Goal: Task Accomplishment & Management: Use online tool/utility

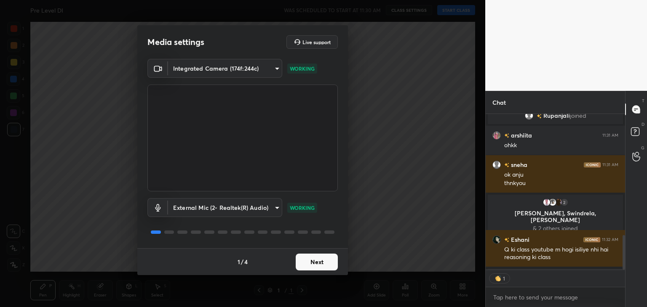
scroll to position [3, 3]
click at [324, 260] on button "Next" at bounding box center [317, 262] width 42 height 17
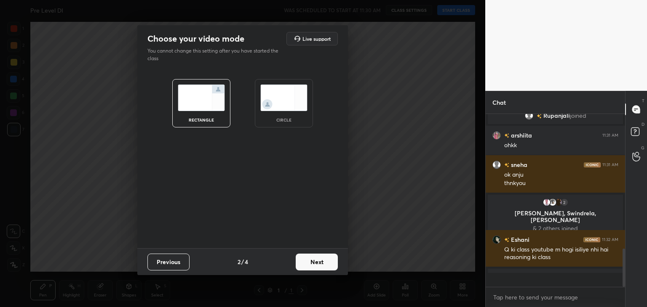
scroll to position [609, 0]
click at [330, 262] on button "Next" at bounding box center [317, 262] width 42 height 17
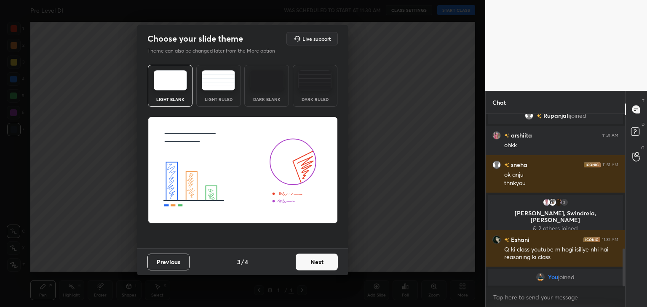
click at [330, 262] on button "Next" at bounding box center [317, 262] width 42 height 17
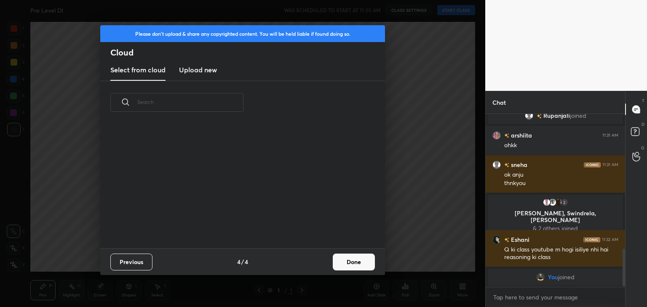
scroll to position [125, 270]
click at [132, 263] on button "Previous" at bounding box center [131, 262] width 42 height 17
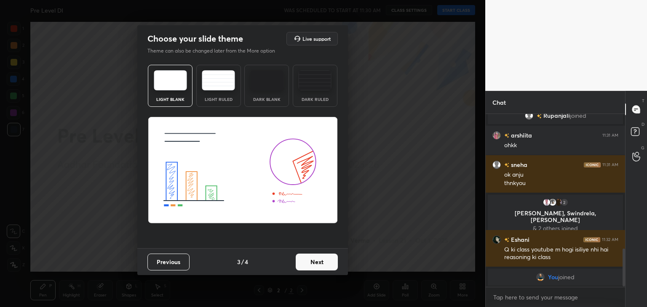
click at [249, 83] on div "Dark Blank" at bounding box center [266, 86] width 45 height 42
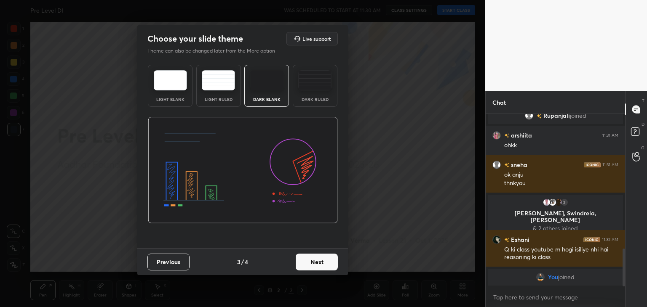
click at [319, 265] on button "Next" at bounding box center [317, 262] width 42 height 17
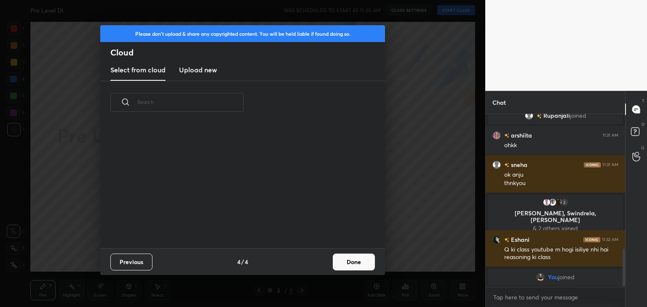
click at [359, 262] on button "Done" at bounding box center [354, 262] width 42 height 17
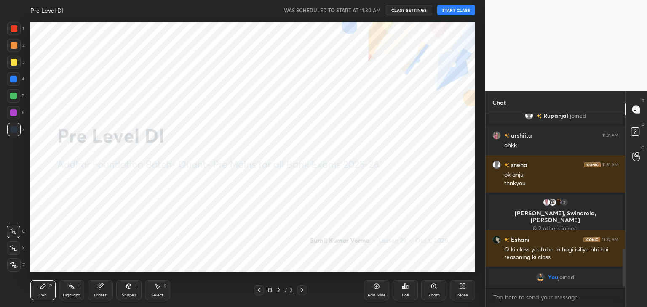
click at [11, 253] on div at bounding box center [13, 248] width 13 height 13
click at [11, 29] on div at bounding box center [14, 28] width 7 height 7
click at [450, 9] on button "START CLASS" at bounding box center [456, 10] width 38 height 10
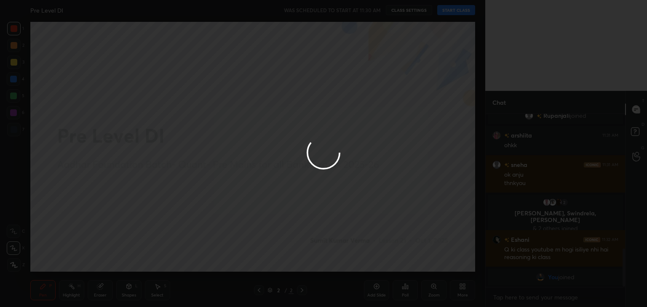
type textarea "x"
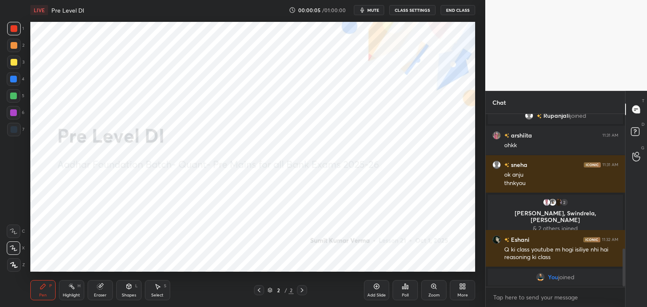
scroll to position [529, 0]
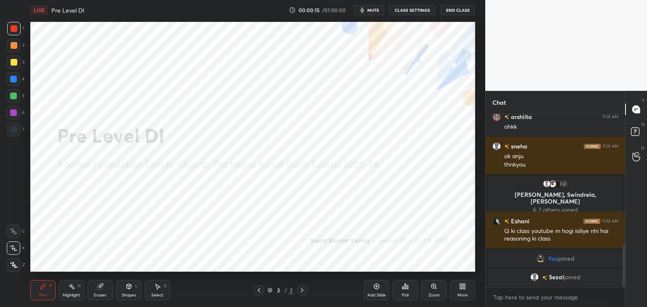
click at [14, 47] on div at bounding box center [14, 45] width 7 height 7
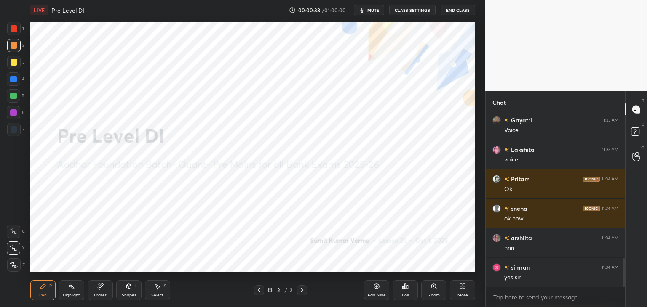
scroll to position [963, 0]
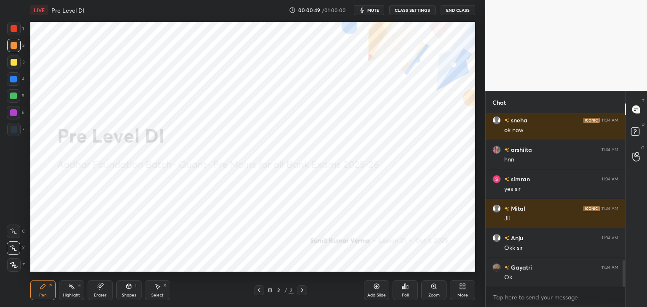
click at [15, 29] on div at bounding box center [14, 28] width 7 height 7
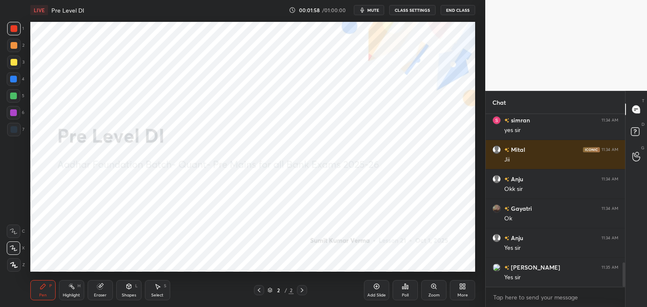
scroll to position [1051, 0]
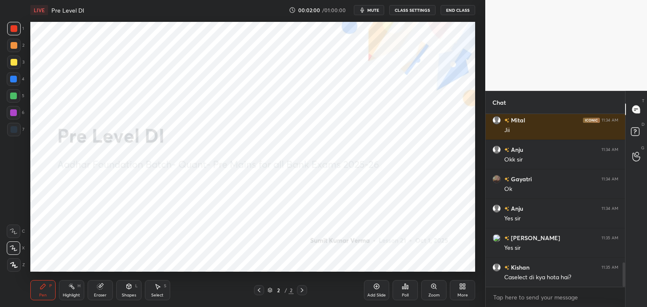
click at [466, 289] on div "More" at bounding box center [462, 290] width 25 height 20
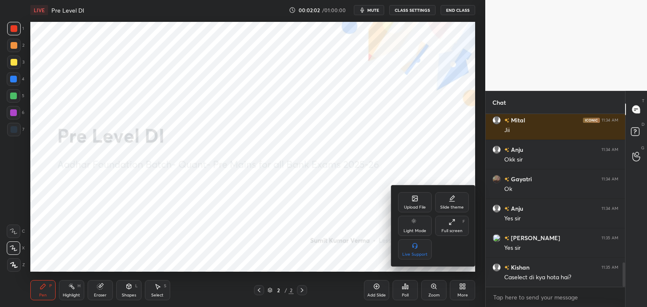
click at [418, 208] on div "Upload File" at bounding box center [415, 208] width 22 height 4
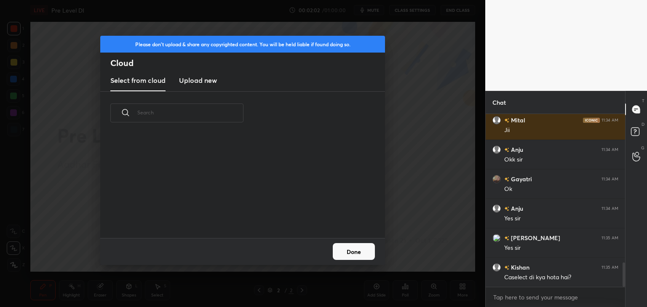
scroll to position [104, 270]
click at [192, 82] on h3 "Upload new" at bounding box center [198, 80] width 38 height 10
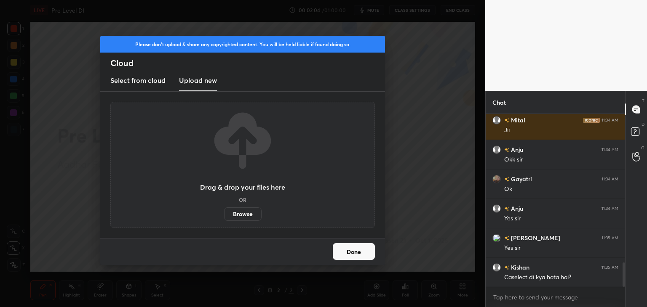
click at [232, 208] on label "Browse" at bounding box center [242, 214] width 37 height 13
click at [224, 208] on input "Browse" at bounding box center [224, 214] width 0 height 13
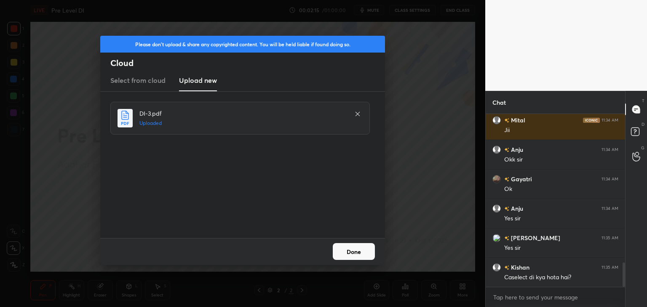
click at [359, 255] on button "Done" at bounding box center [354, 251] width 42 height 17
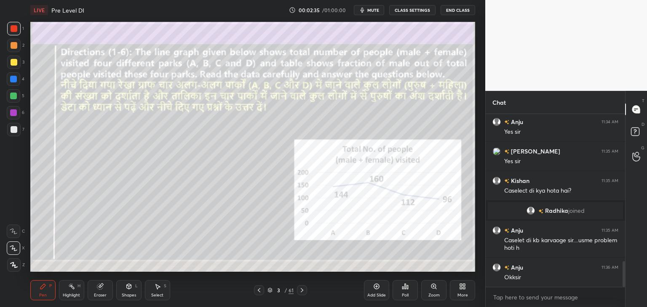
scroll to position [1033, 0]
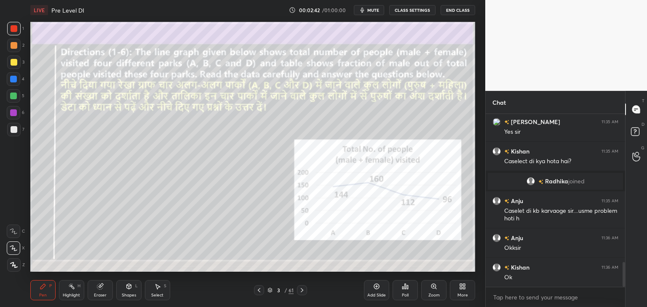
click at [12, 28] on div at bounding box center [14, 28] width 7 height 7
click at [301, 290] on icon at bounding box center [302, 290] width 7 height 7
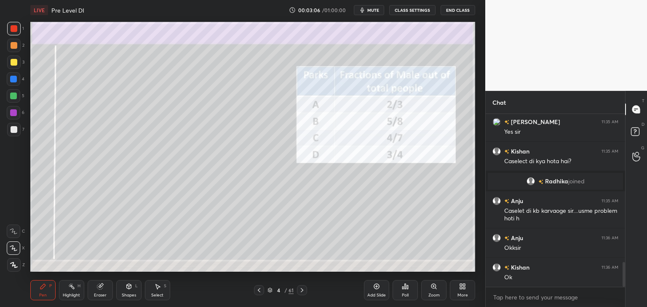
click at [259, 288] on icon at bounding box center [259, 290] width 7 height 7
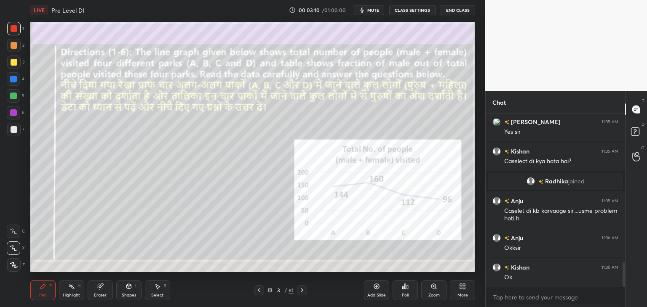
click at [302, 289] on icon at bounding box center [302, 290] width 7 height 7
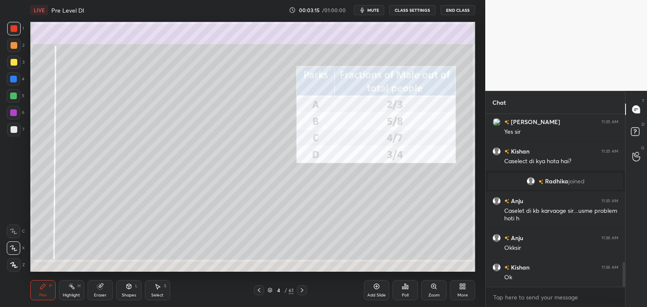
click at [304, 292] on icon at bounding box center [302, 290] width 7 height 7
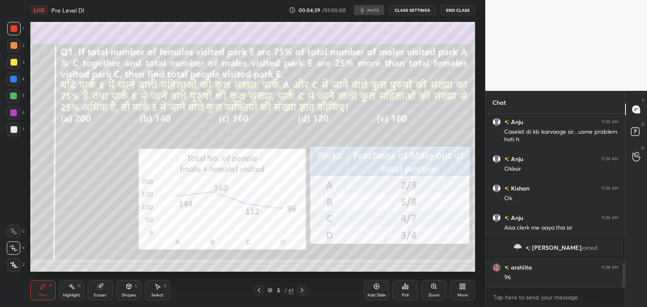
scroll to position [1099, 0]
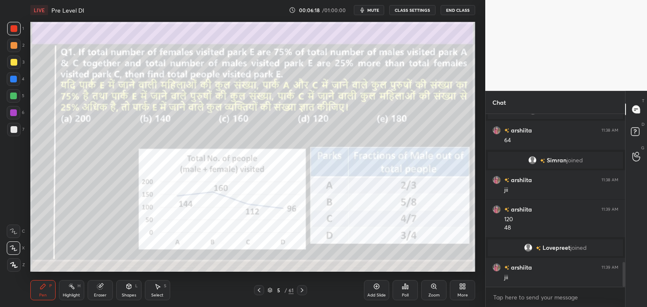
scroll to position [1026, 0]
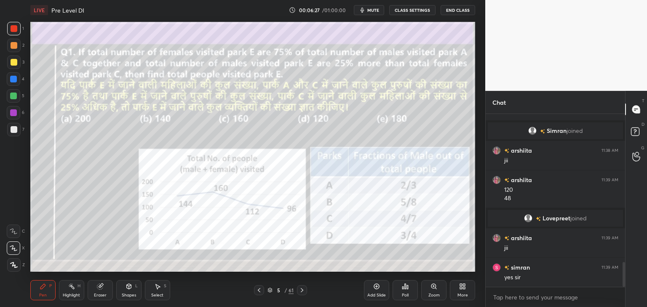
click at [155, 295] on div "Select" at bounding box center [157, 296] width 12 height 4
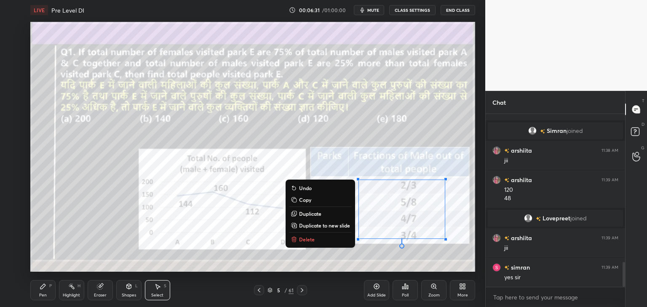
click at [313, 198] on button "Copy" at bounding box center [320, 200] width 63 height 10
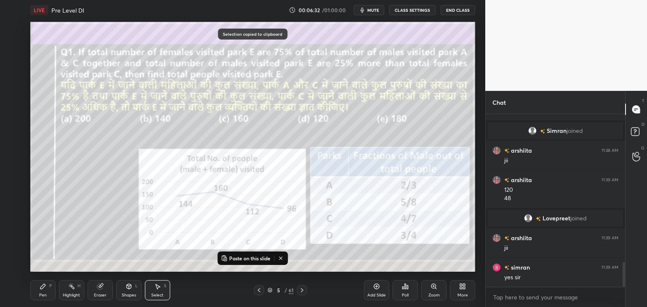
click at [302, 290] on icon at bounding box center [302, 290] width 7 height 7
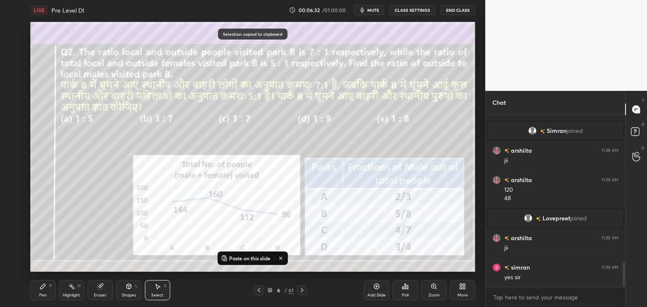
click at [264, 255] on button "Paste on this slide" at bounding box center [245, 259] width 53 height 10
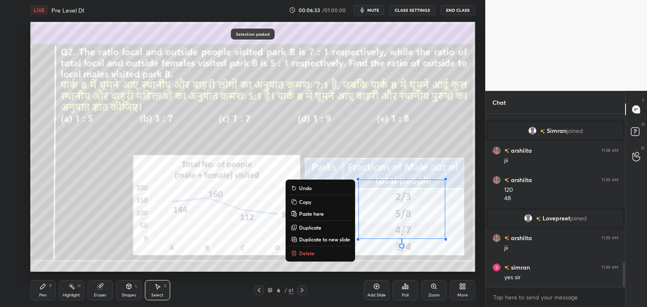
click at [372, 257] on div "0 ° Undo Copy Paste here Duplicate Duplicate to new slide Delete" at bounding box center [252, 147] width 445 height 250
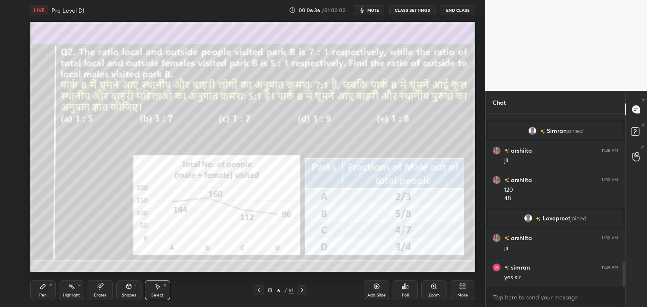
click at [161, 286] on div "Select S" at bounding box center [157, 290] width 25 height 20
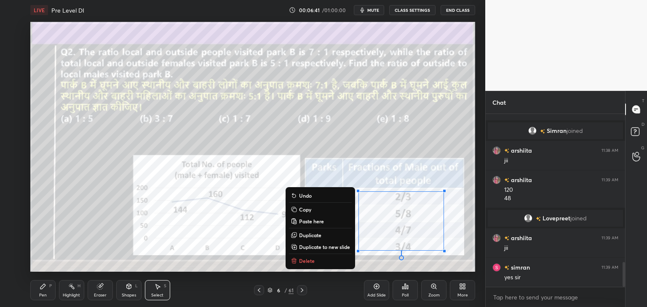
click at [318, 276] on div "Pen P Highlight H Eraser Shapes L Select S 6 / 61 Add Slide Poll Zoom More" at bounding box center [252, 291] width 445 height 34
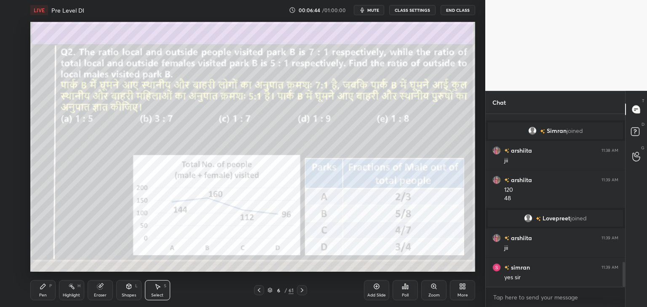
click at [41, 292] on div "Pen P" at bounding box center [42, 290] width 25 height 20
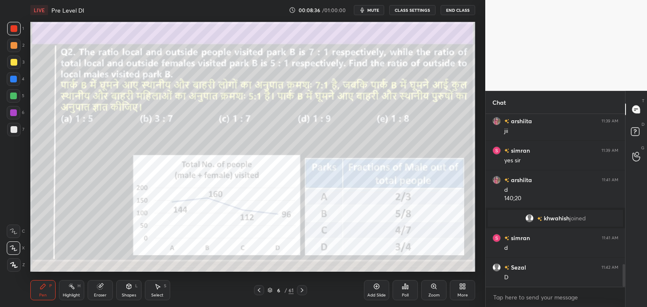
scroll to position [1172, 0]
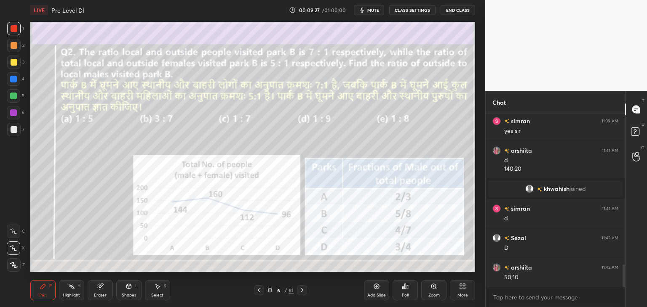
click at [300, 292] on icon at bounding box center [302, 290] width 7 height 7
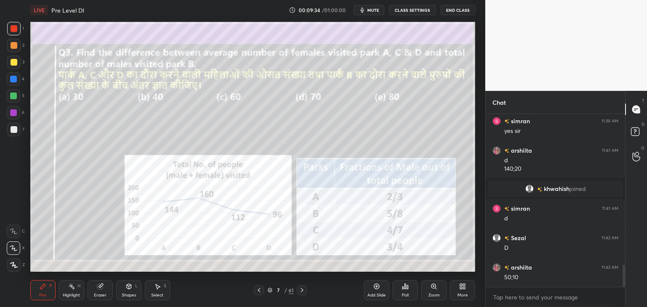
click at [259, 289] on icon at bounding box center [259, 290] width 3 height 4
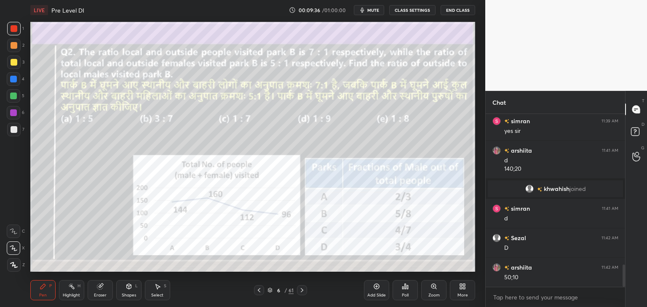
click at [162, 291] on div "Select S" at bounding box center [157, 290] width 25 height 20
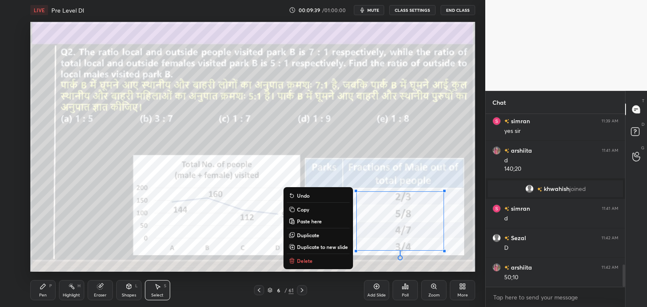
click at [308, 209] on button "Copy" at bounding box center [318, 210] width 63 height 10
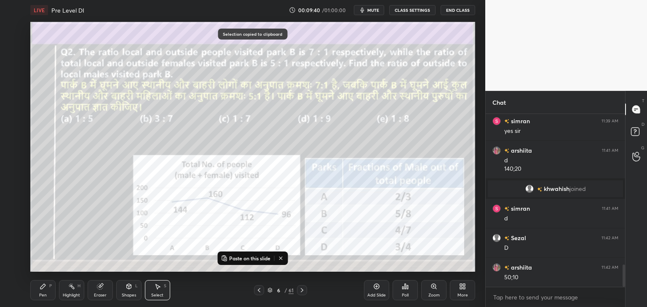
click at [304, 290] on icon at bounding box center [302, 290] width 7 height 7
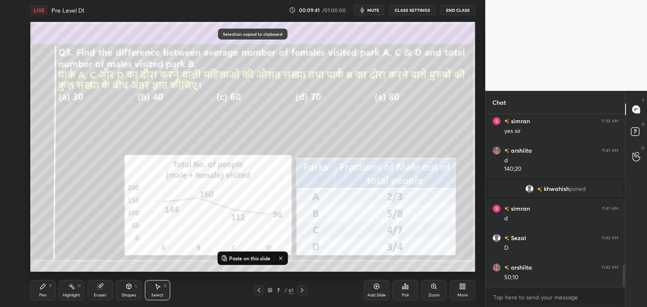
click at [255, 256] on p "Paste on this slide" at bounding box center [249, 258] width 41 height 7
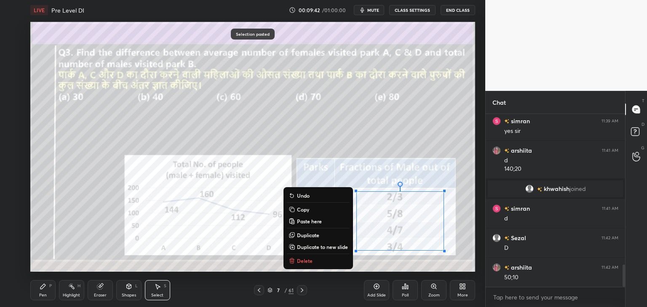
click at [252, 272] on div "0 ° Undo Copy Paste here Duplicate Duplicate to new slide Delete" at bounding box center [252, 147] width 445 height 250
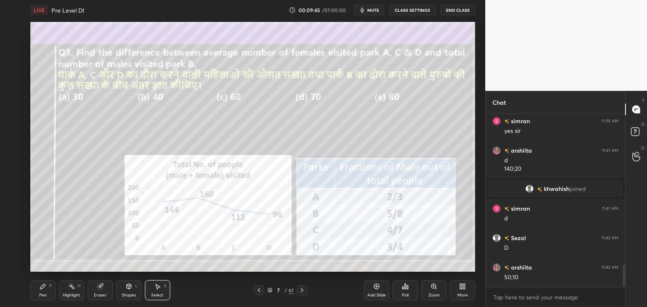
click at [40, 289] on icon at bounding box center [43, 286] width 7 height 7
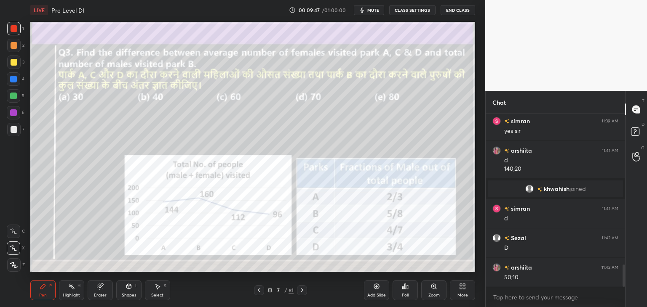
click at [14, 264] on icon at bounding box center [14, 265] width 8 height 6
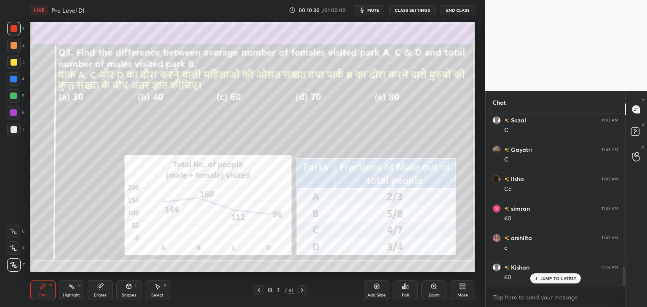
scroll to position [3, 3]
click at [304, 289] on icon at bounding box center [302, 290] width 7 height 7
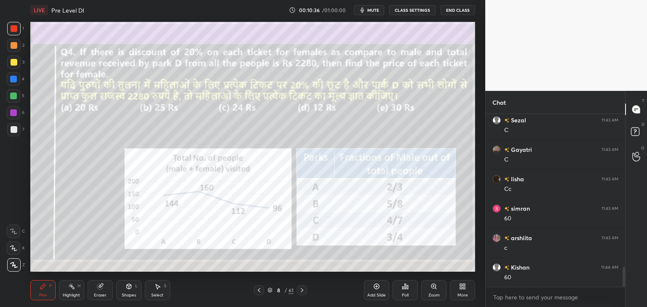
click at [263, 292] on div at bounding box center [259, 291] width 10 height 10
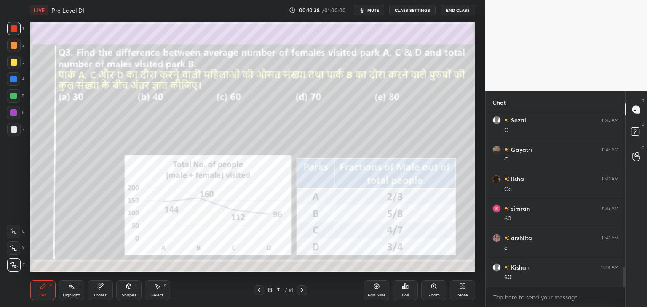
click at [159, 290] on icon at bounding box center [157, 286] width 7 height 7
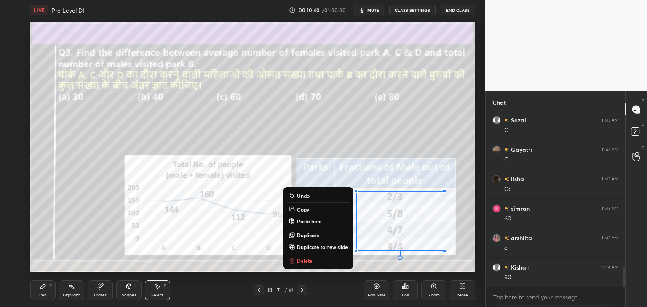
click at [307, 206] on p "Copy" at bounding box center [303, 209] width 12 height 7
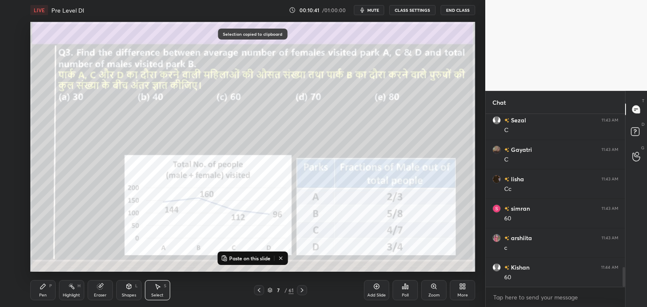
click at [301, 291] on icon at bounding box center [302, 290] width 7 height 7
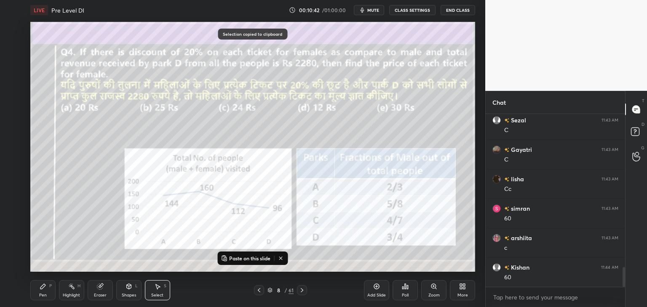
click at [251, 257] on p "Paste on this slide" at bounding box center [249, 258] width 41 height 7
click at [220, 248] on div "0 ° Undo Copy Paste here Duplicate Duplicate to new slide Delete" at bounding box center [252, 147] width 445 height 250
click at [160, 287] on icon at bounding box center [157, 286] width 7 height 7
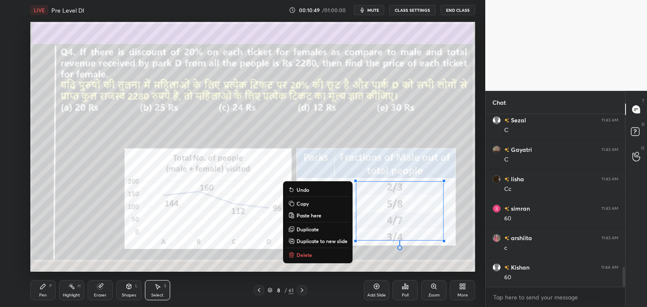
click at [46, 290] on div "Pen P" at bounding box center [42, 290] width 25 height 20
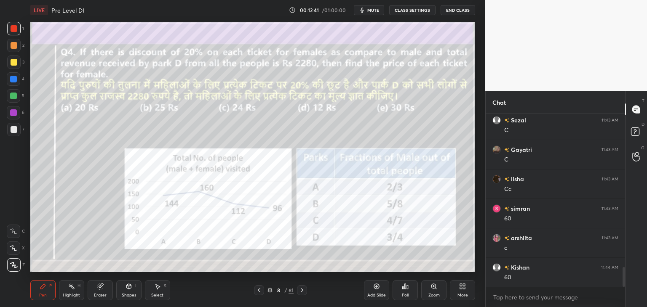
scroll to position [1370, 0]
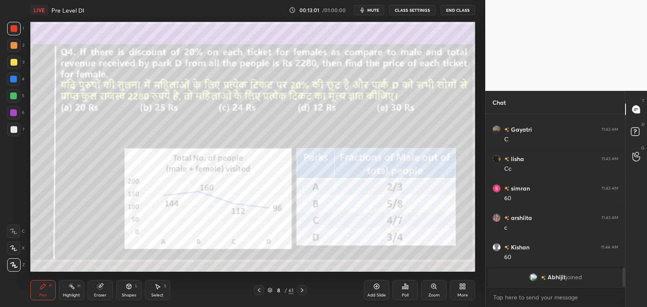
click at [301, 290] on icon at bounding box center [302, 290] width 7 height 7
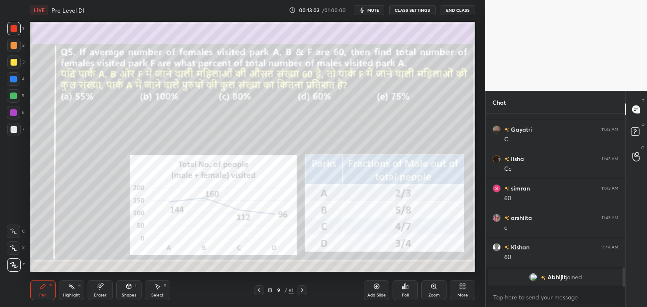
click at [258, 294] on icon at bounding box center [259, 290] width 7 height 7
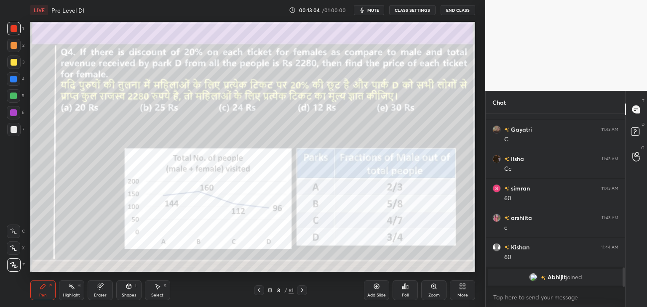
click at [158, 290] on icon at bounding box center [157, 286] width 7 height 7
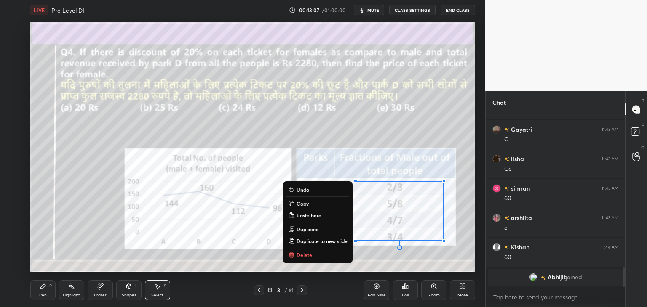
click at [307, 203] on p "Copy" at bounding box center [302, 203] width 12 height 7
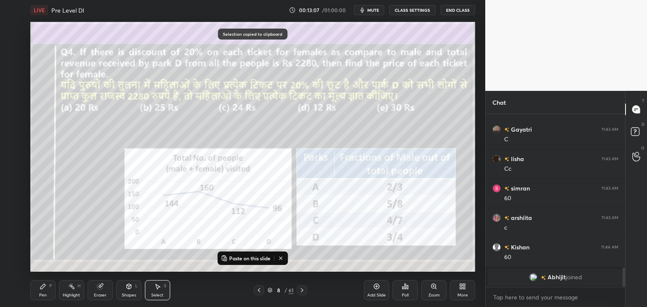
click at [305, 294] on icon at bounding box center [302, 290] width 7 height 7
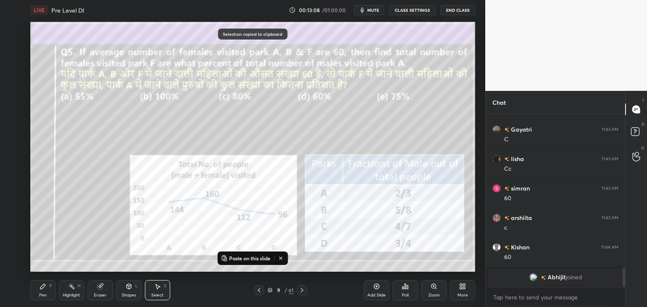
click at [256, 256] on p "Paste on this slide" at bounding box center [249, 258] width 41 height 7
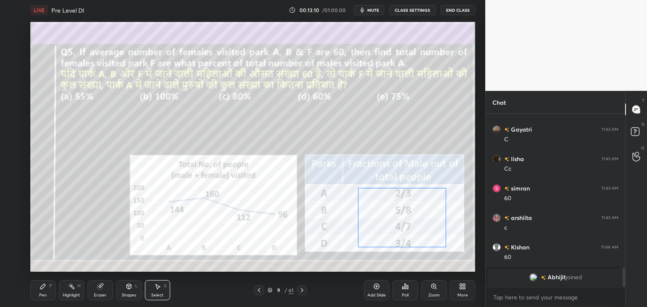
click at [398, 233] on div "0 ° Undo Copy Paste here Duplicate Duplicate to new slide Delete" at bounding box center [252, 147] width 445 height 250
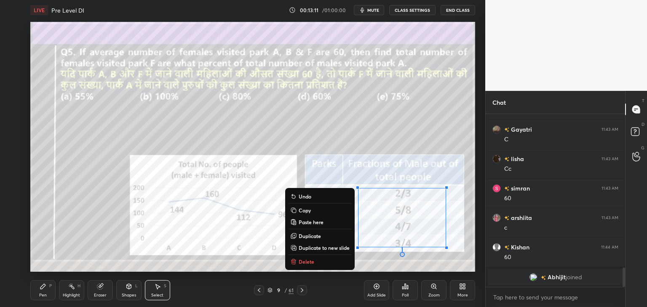
click at [82, 253] on div "0 ° Undo Copy Paste here Duplicate Duplicate to new slide Delete" at bounding box center [252, 147] width 445 height 250
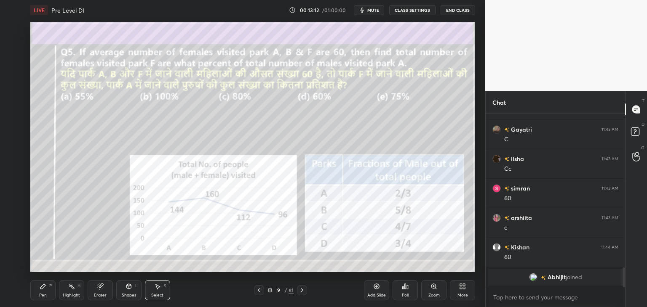
click at [44, 291] on div "Pen P" at bounding box center [42, 290] width 25 height 20
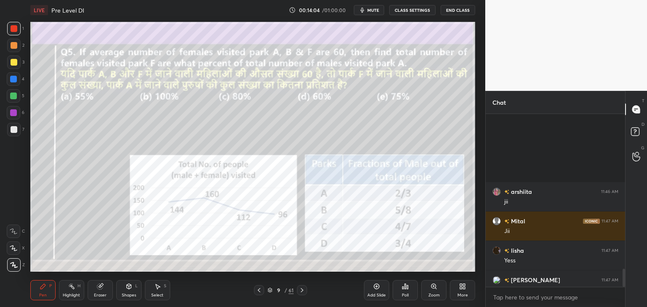
scroll to position [1491, 0]
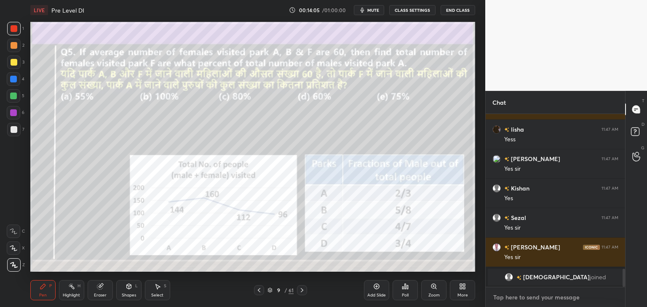
type textarea "x"
click at [531, 294] on textarea at bounding box center [555, 297] width 126 height 13
paste textarea "[URL][DOMAIN_NAME]"
type textarea "[URL][DOMAIN_NAME]"
type textarea "x"
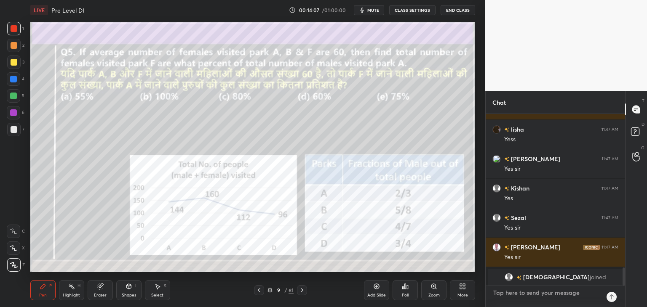
scroll to position [1471, 0]
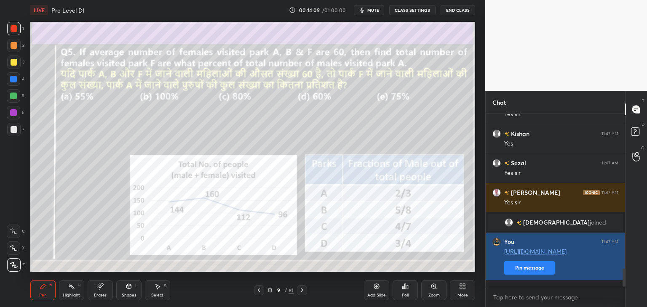
click at [544, 275] on button "Pin message" at bounding box center [529, 268] width 51 height 13
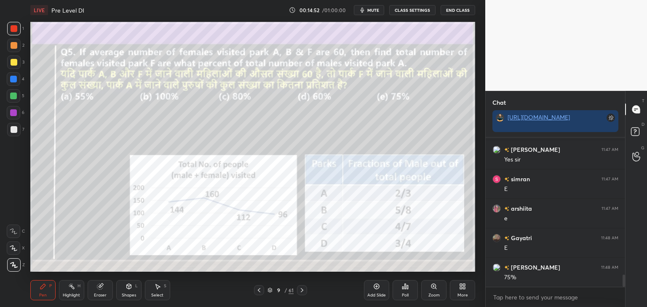
scroll to position [1701, 0]
click at [15, 80] on div at bounding box center [13, 79] width 7 height 7
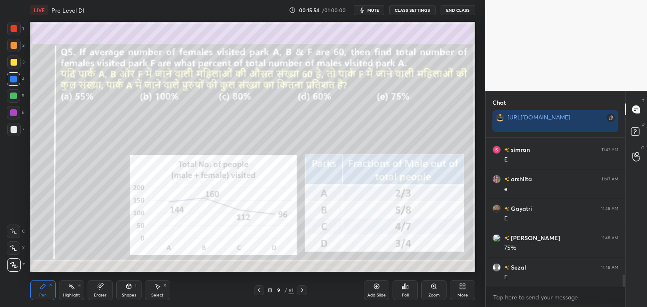
click at [155, 293] on div "Select S" at bounding box center [157, 290] width 25 height 20
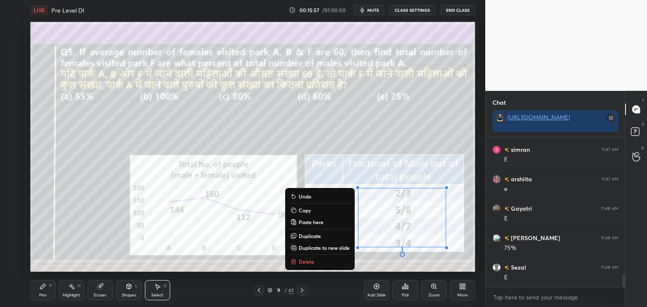
click at [307, 211] on p "Copy" at bounding box center [305, 210] width 12 height 7
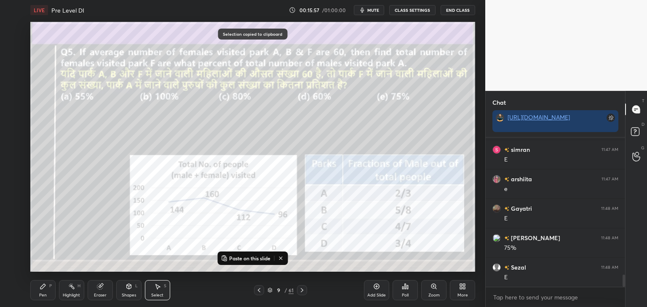
click at [304, 291] on icon at bounding box center [302, 290] width 7 height 7
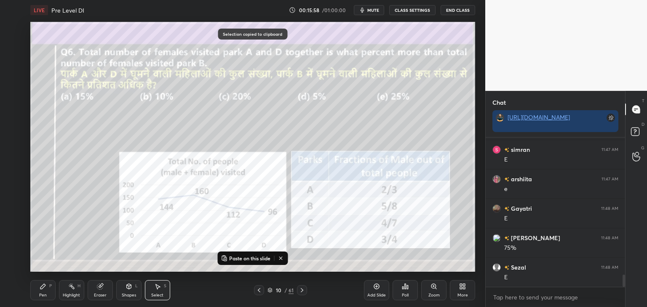
click at [254, 256] on p "Paste on this slide" at bounding box center [249, 258] width 41 height 7
click at [259, 160] on div "0 ° Undo Copy Paste here Duplicate Duplicate to new slide Delete" at bounding box center [252, 147] width 445 height 250
click at [45, 288] on icon at bounding box center [43, 286] width 7 height 7
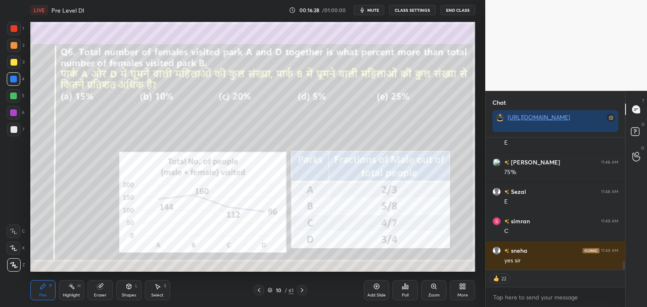
scroll to position [1807, 0]
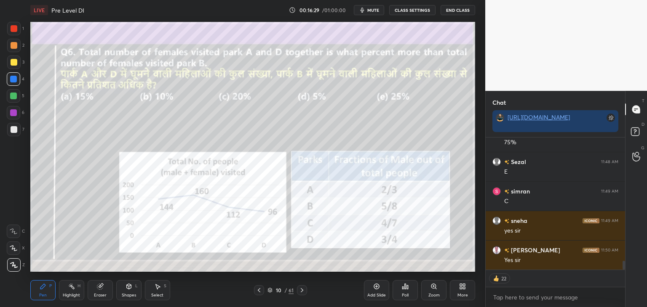
click at [99, 288] on icon at bounding box center [99, 286] width 5 height 5
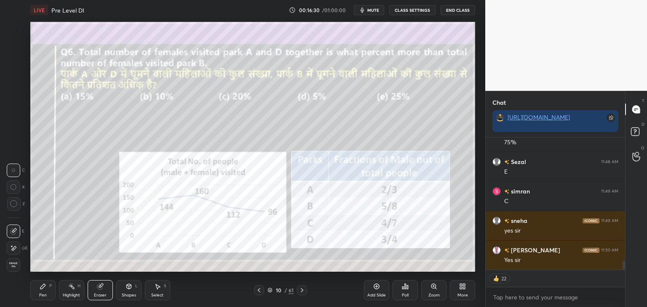
scroll to position [1836, 0]
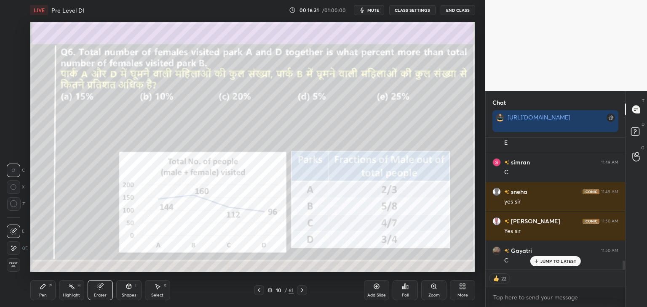
click at [14, 209] on div at bounding box center [13, 204] width 13 height 13
click at [40, 287] on icon at bounding box center [43, 286] width 7 height 7
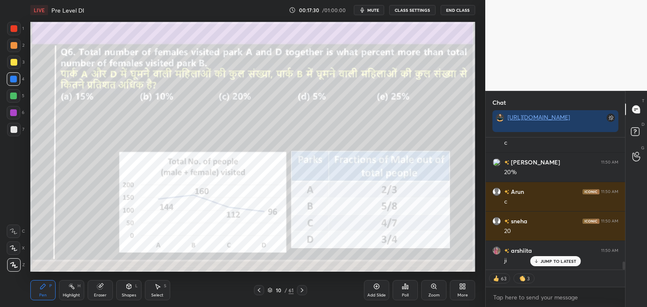
scroll to position [2043, 0]
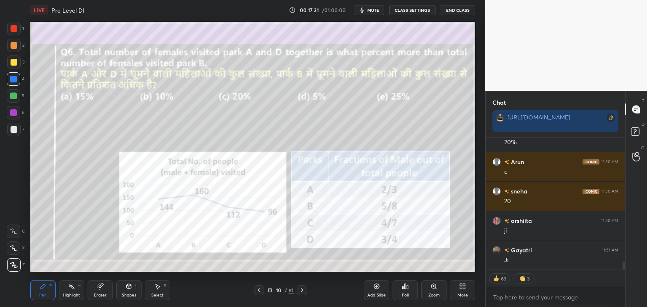
click at [302, 292] on icon at bounding box center [302, 290] width 7 height 7
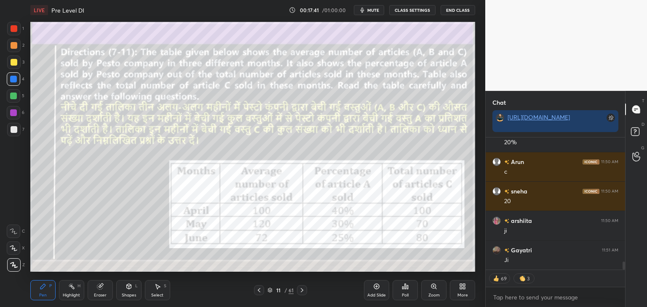
scroll to position [2063, 0]
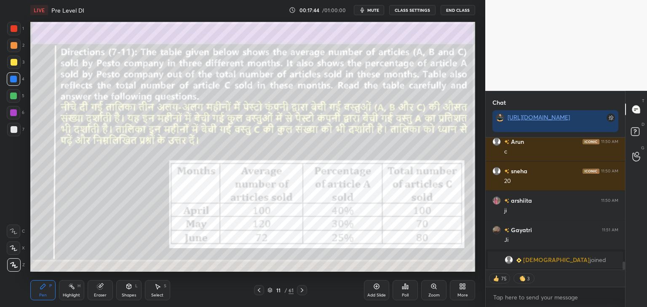
click at [13, 28] on div at bounding box center [14, 28] width 7 height 7
click at [301, 293] on icon at bounding box center [302, 290] width 7 height 7
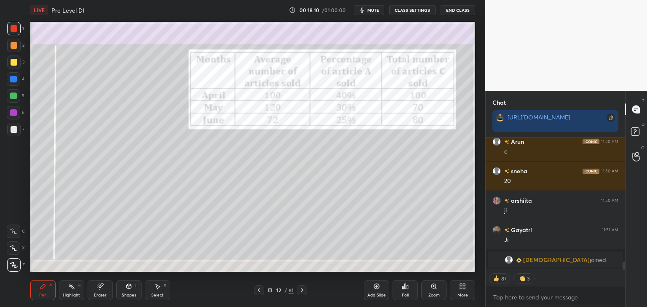
click at [305, 291] on div at bounding box center [302, 291] width 10 height 10
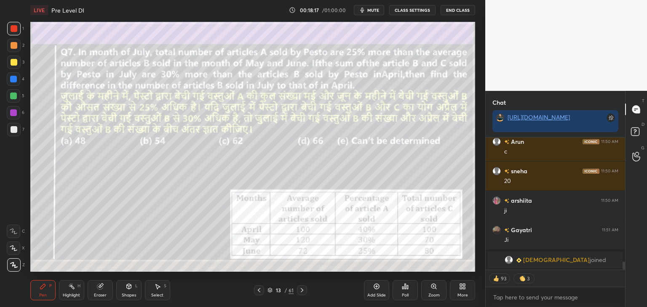
click at [257, 291] on icon at bounding box center [259, 290] width 7 height 7
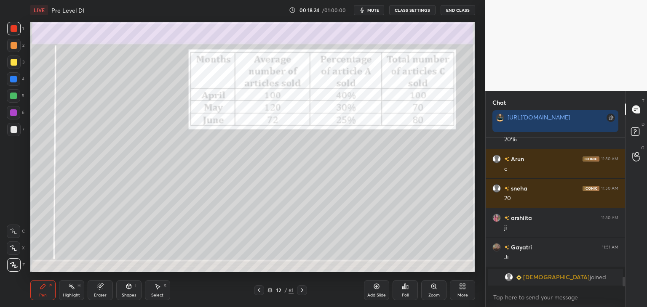
scroll to position [2046, 0]
click at [103, 293] on div "Eraser" at bounding box center [100, 290] width 25 height 20
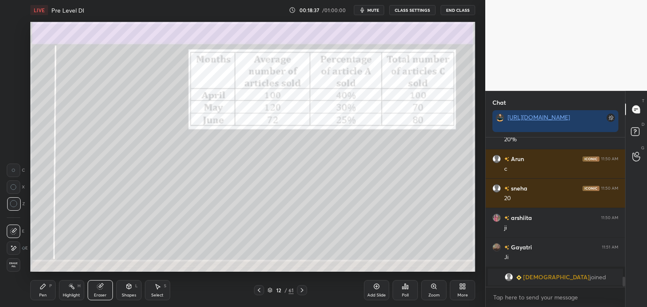
click at [127, 286] on icon at bounding box center [129, 286] width 5 height 1
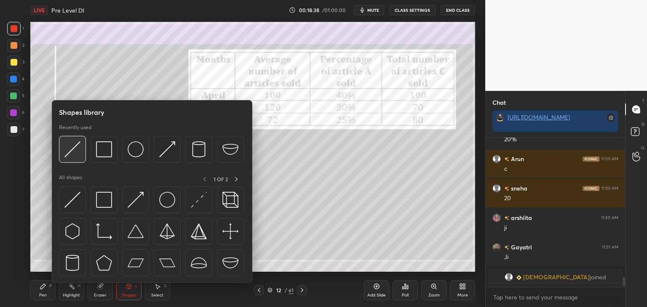
click at [75, 155] on img at bounding box center [72, 150] width 16 height 16
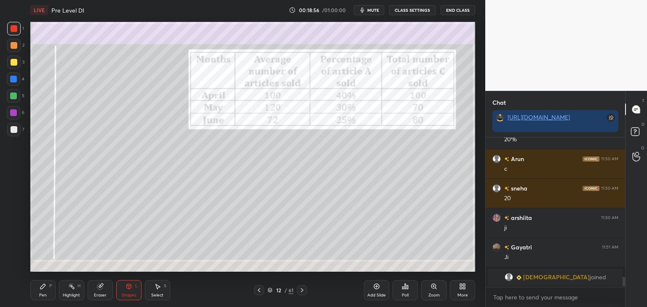
click at [15, 48] on div at bounding box center [14, 45] width 7 height 7
click at [44, 293] on div "Pen P" at bounding box center [42, 290] width 25 height 20
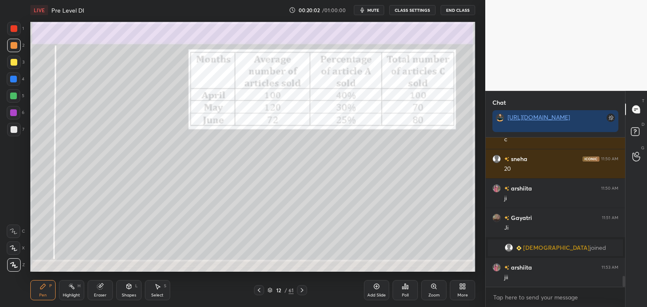
scroll to position [1900, 0]
click at [153, 293] on div "Select S" at bounding box center [157, 290] width 25 height 20
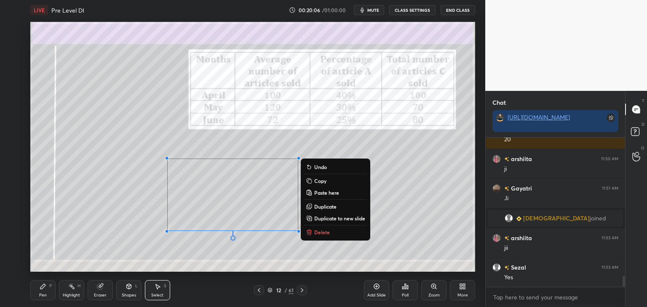
scroll to position [1959, 0]
click at [320, 182] on p "Copy" at bounding box center [320, 181] width 12 height 7
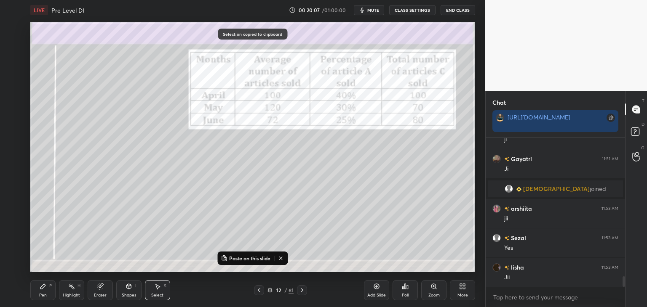
click at [305, 288] on icon at bounding box center [302, 290] width 7 height 7
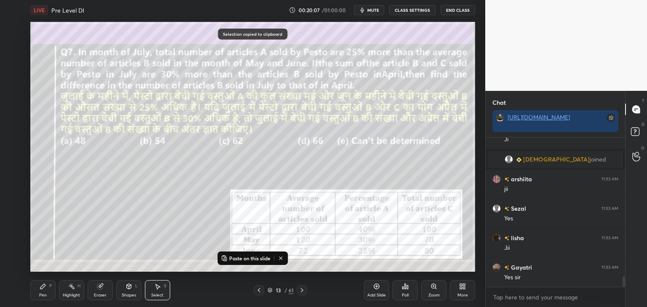
scroll to position [2018, 0]
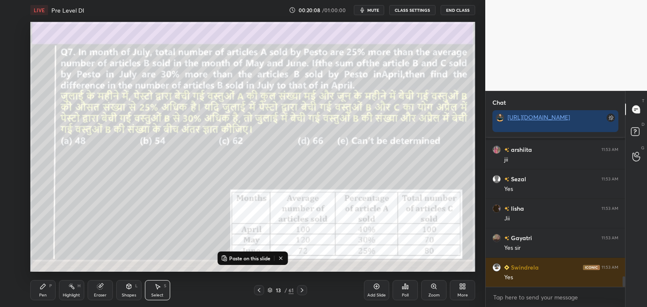
click at [245, 259] on p "Paste on this slide" at bounding box center [249, 258] width 41 height 7
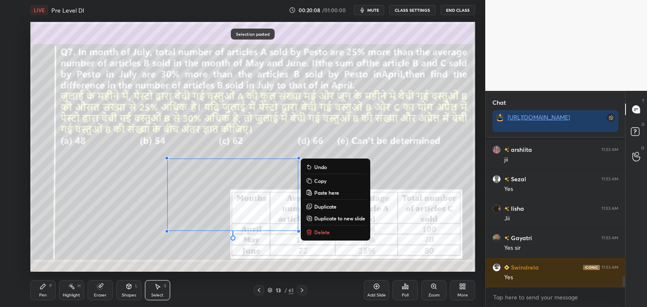
scroll to position [2048, 0]
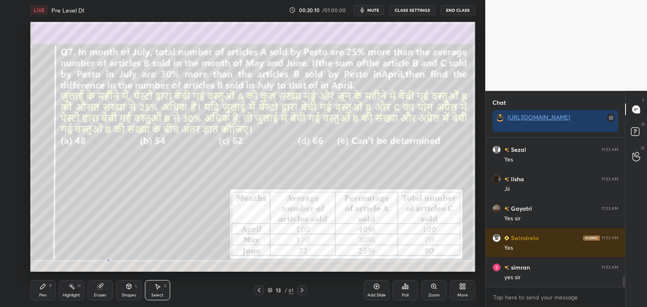
click at [109, 261] on div "0 ° Undo Copy Paste here Duplicate Duplicate to new slide Delete" at bounding box center [252, 147] width 445 height 250
click at [43, 290] on icon at bounding box center [43, 286] width 7 height 7
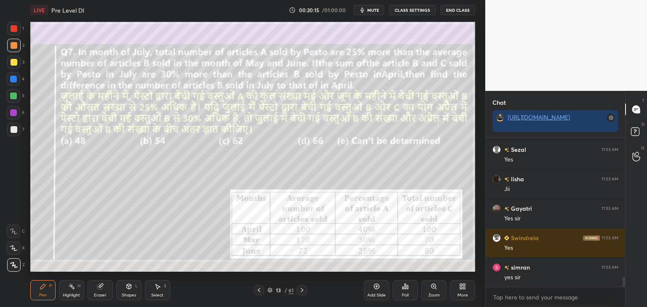
click at [15, 95] on div at bounding box center [13, 96] width 7 height 7
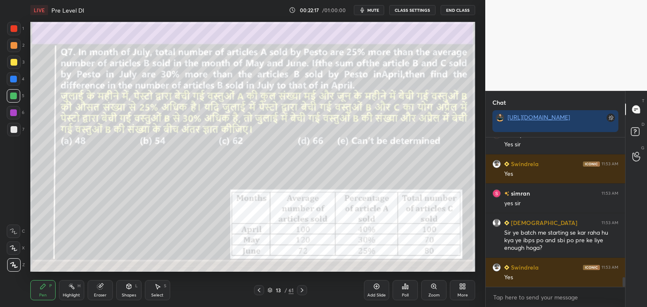
scroll to position [2151, 0]
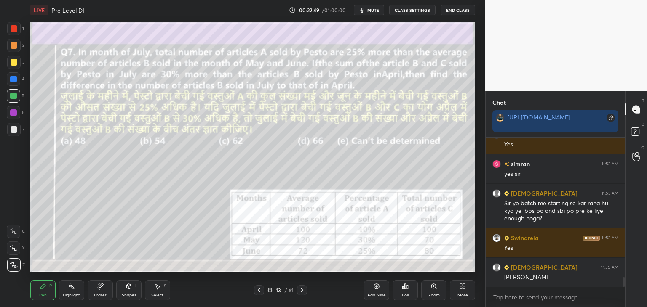
click at [259, 290] on icon at bounding box center [259, 290] width 7 height 7
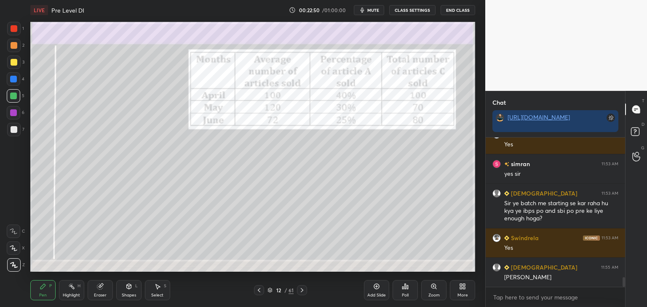
click at [259, 290] on icon at bounding box center [259, 290] width 3 height 4
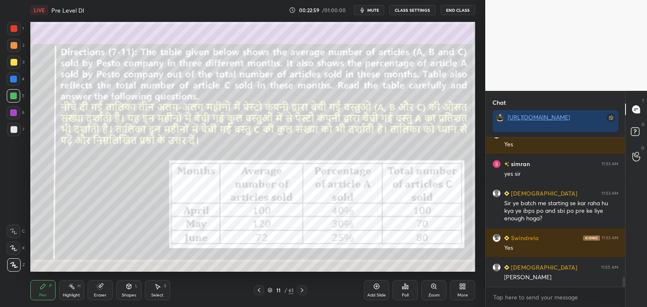
click at [304, 289] on icon at bounding box center [302, 290] width 7 height 7
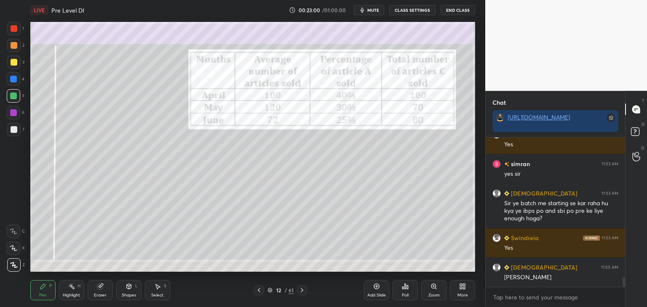
click at [303, 291] on icon at bounding box center [302, 290] width 7 height 7
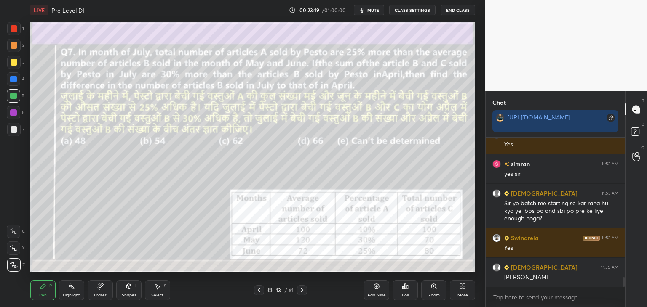
click at [98, 291] on div "Eraser" at bounding box center [100, 290] width 25 height 20
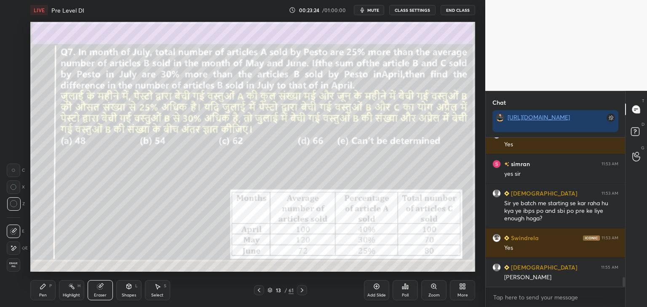
click at [41, 293] on div "Pen P" at bounding box center [42, 290] width 25 height 20
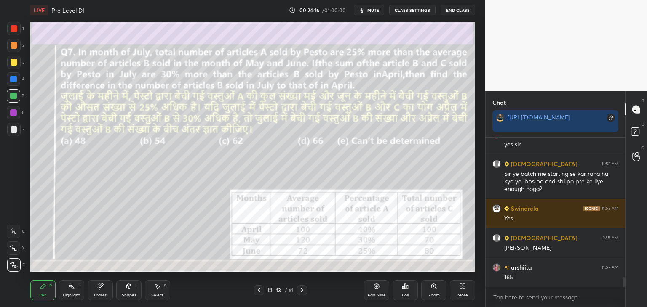
scroll to position [2189, 0]
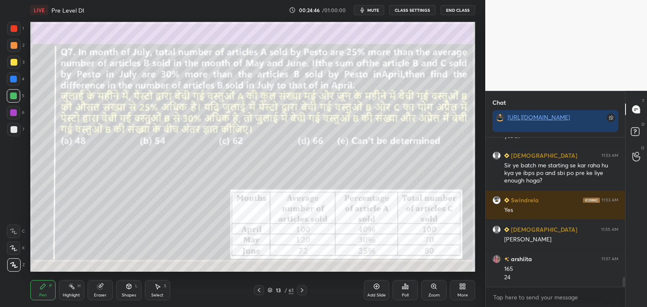
click at [160, 289] on icon at bounding box center [157, 286] width 7 height 7
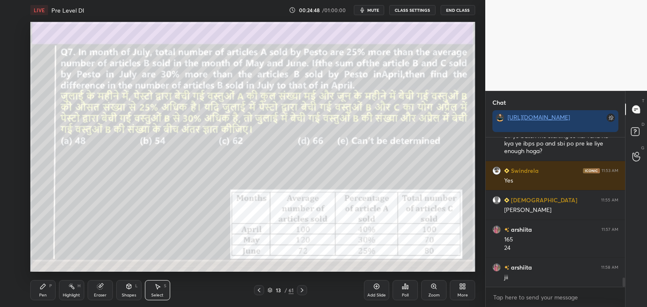
scroll to position [2248, 0]
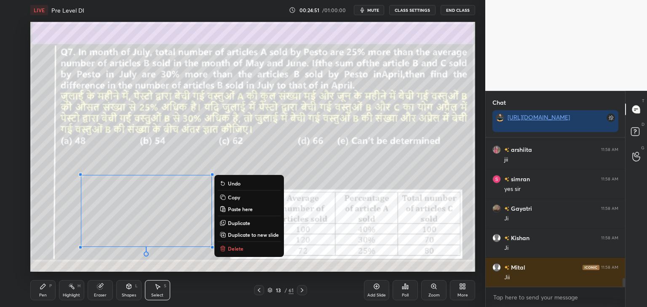
click at [236, 197] on p "Copy" at bounding box center [234, 197] width 12 height 7
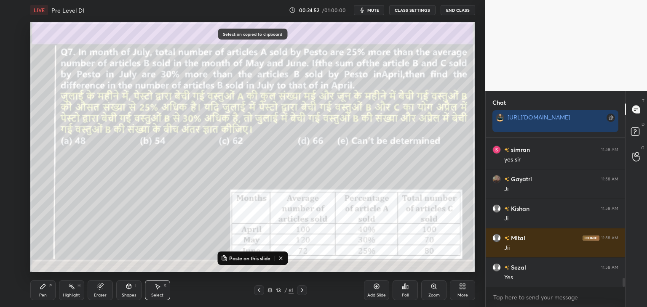
click at [304, 291] on icon at bounding box center [302, 290] width 7 height 7
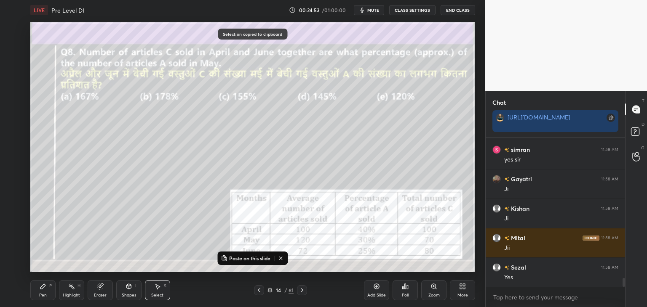
click at [257, 257] on p "Paste on this slide" at bounding box center [249, 258] width 41 height 7
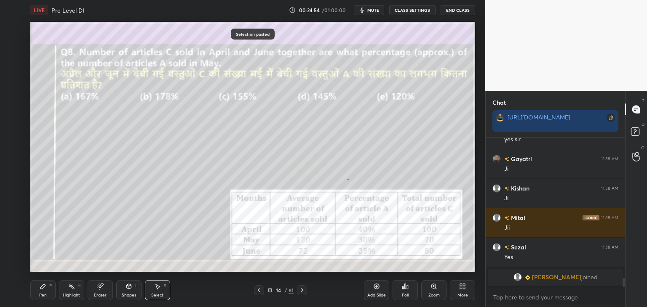
click at [347, 179] on div "0 ° Undo Copy Paste here Duplicate Duplicate to new slide Delete" at bounding box center [252, 147] width 445 height 250
click at [45, 292] on div "Pen P" at bounding box center [42, 290] width 25 height 20
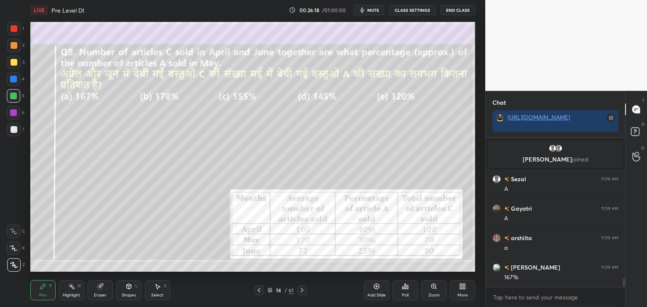
scroll to position [2417, 0]
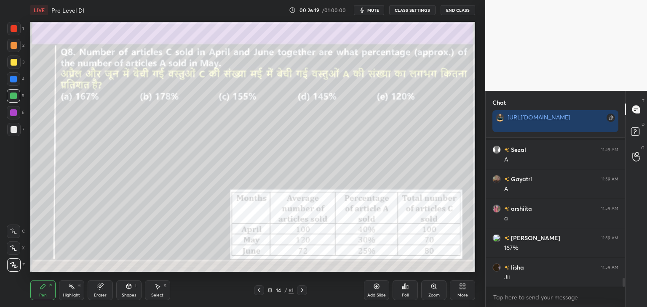
click at [103, 291] on div "Eraser" at bounding box center [100, 290] width 25 height 20
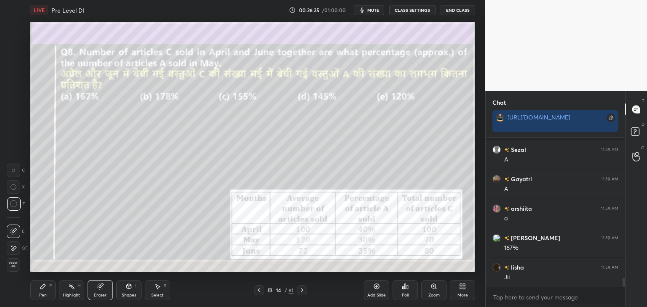
click at [43, 287] on icon at bounding box center [42, 286] width 5 height 5
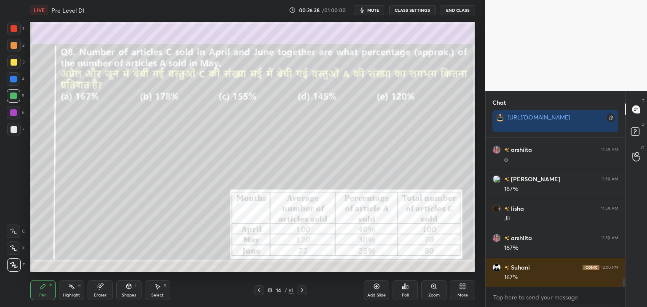
scroll to position [2506, 0]
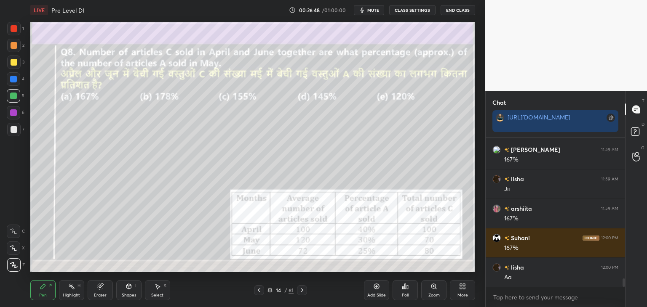
click at [160, 287] on icon at bounding box center [157, 286] width 7 height 7
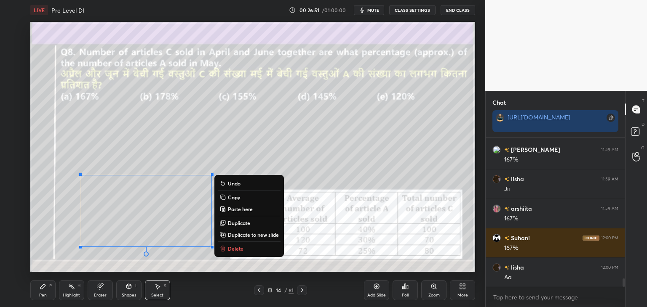
click at [234, 199] on p "Copy" at bounding box center [234, 197] width 12 height 7
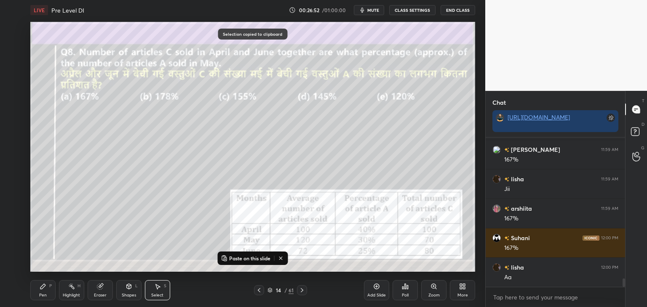
click at [303, 289] on icon at bounding box center [302, 290] width 7 height 7
click at [259, 258] on p "Paste on this slide" at bounding box center [249, 258] width 41 height 7
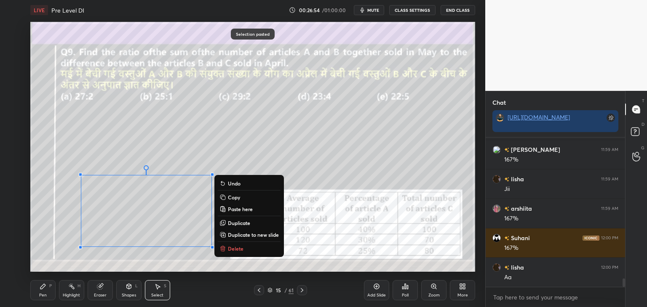
click at [184, 267] on div "0 ° Undo Copy Paste here Duplicate Duplicate to new slide Delete" at bounding box center [252, 147] width 445 height 250
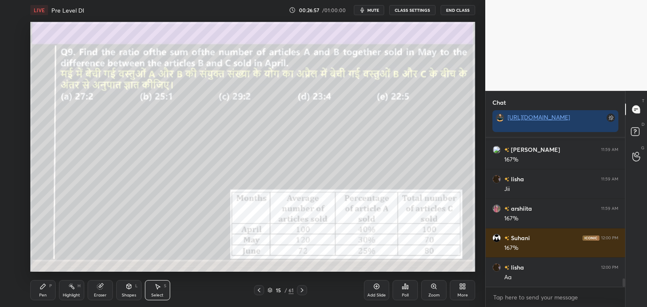
click at [45, 287] on icon at bounding box center [43, 286] width 7 height 7
click at [155, 288] on icon at bounding box center [157, 286] width 7 height 7
click at [153, 291] on div "Select S" at bounding box center [157, 290] width 25 height 20
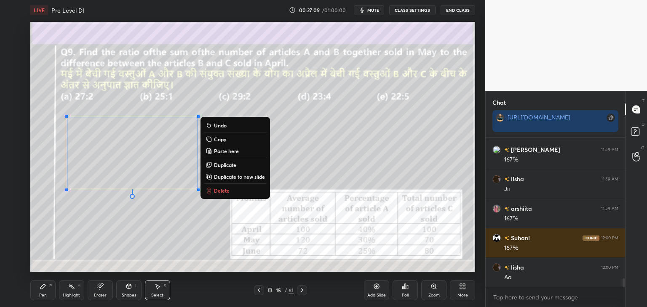
click at [46, 289] on icon at bounding box center [43, 286] width 7 height 7
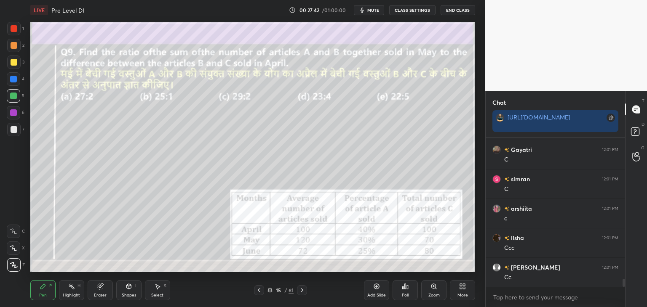
scroll to position [2712, 0]
click at [150, 293] on div "Select S" at bounding box center [157, 290] width 25 height 20
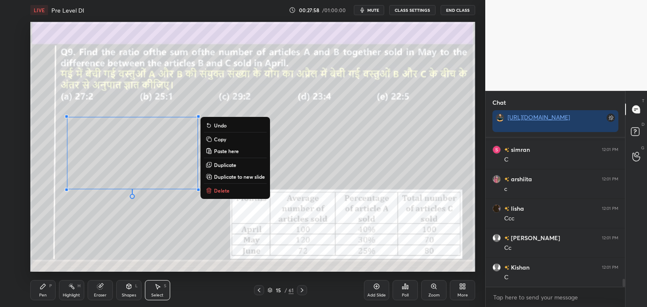
click at [221, 138] on p "Copy" at bounding box center [220, 139] width 12 height 7
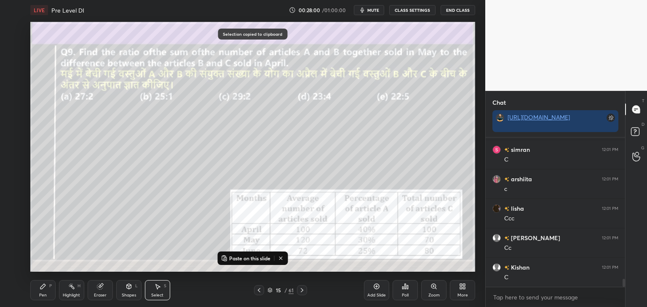
click at [301, 290] on icon at bounding box center [302, 290] width 7 height 7
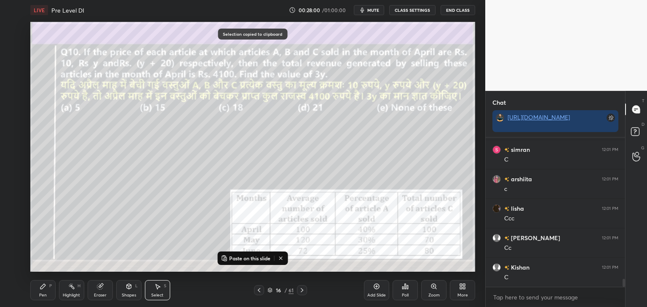
click at [256, 255] on p "Paste on this slide" at bounding box center [249, 258] width 41 height 7
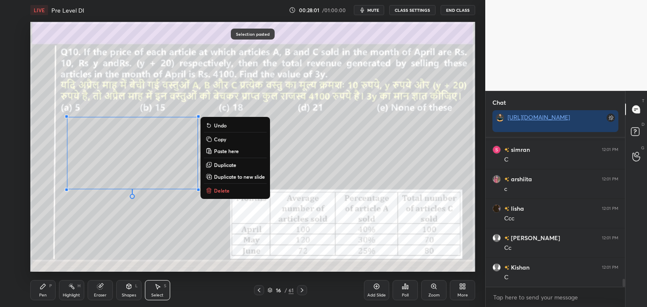
click at [192, 255] on div "0 ° Undo Copy Paste here Duplicate Duplicate to new slide Delete" at bounding box center [252, 147] width 445 height 250
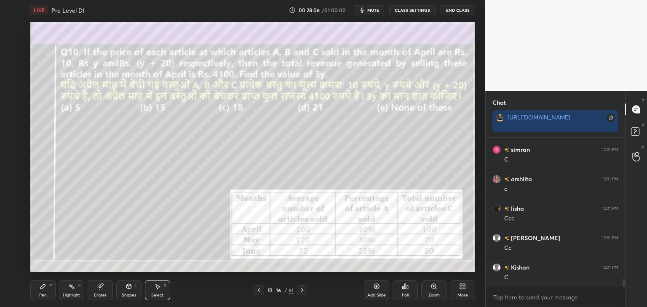
click at [45, 284] on icon at bounding box center [43, 286] width 7 height 7
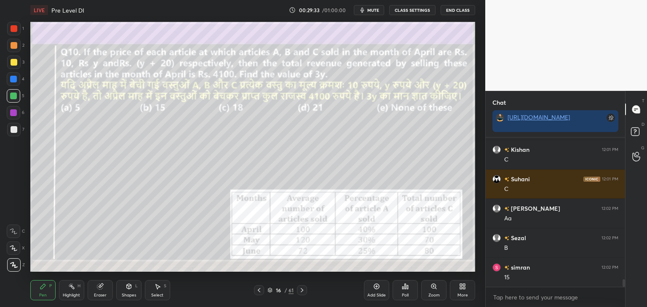
scroll to position [2860, 0]
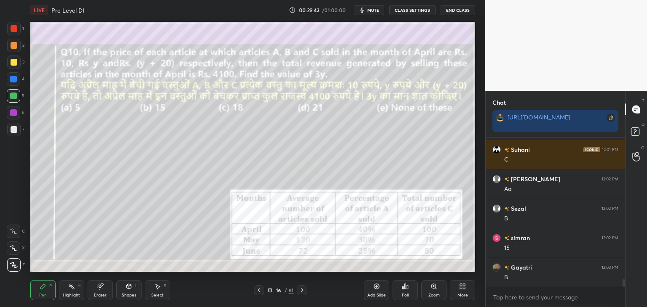
click at [153, 294] on div "Select" at bounding box center [157, 296] width 12 height 4
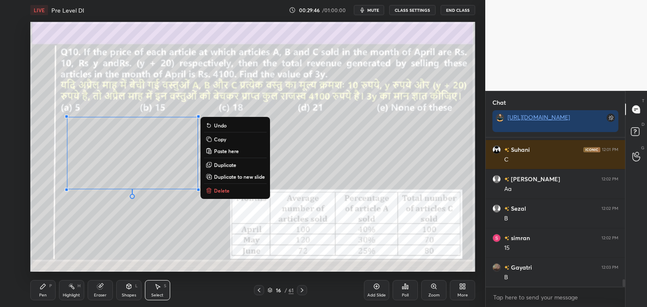
click at [228, 139] on button "Copy" at bounding box center [235, 139] width 63 height 10
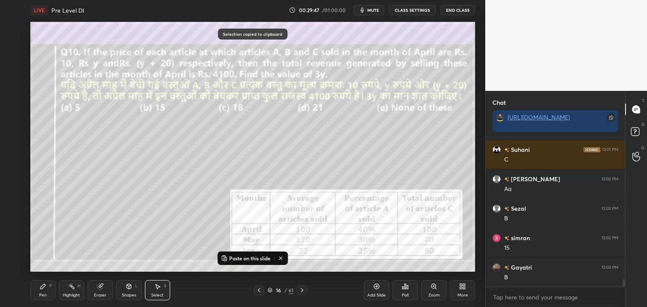
click at [305, 291] on icon at bounding box center [302, 290] width 7 height 7
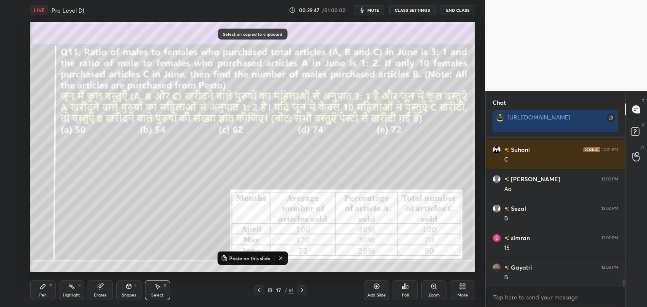
click at [258, 255] on button "Paste on this slide" at bounding box center [245, 259] width 53 height 10
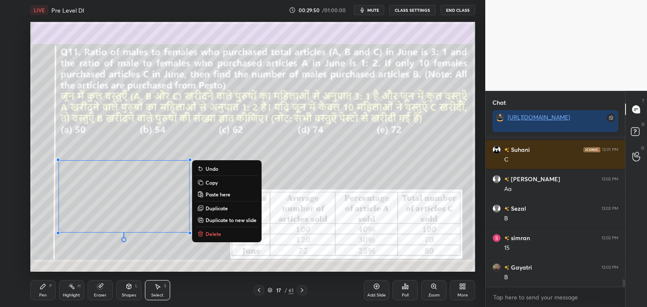
click at [38, 288] on div "Pen P" at bounding box center [42, 290] width 25 height 20
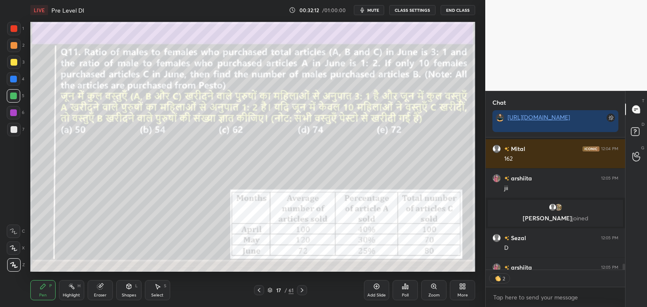
scroll to position [2890, 0]
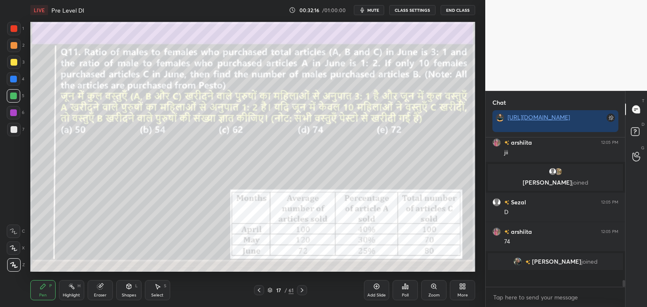
click at [282, 273] on div "Setting up your live class Poll for secs No correct answer Start poll" at bounding box center [252, 147] width 451 height 254
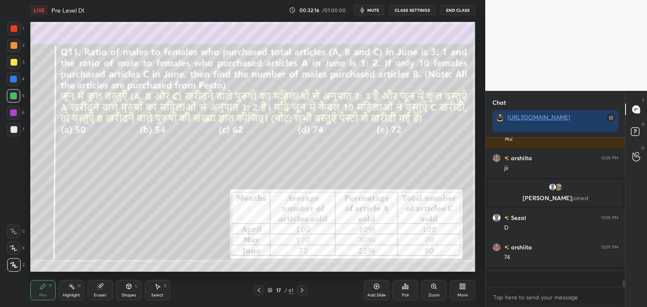
click at [282, 273] on div "Setting up your live class Poll for secs No correct answer Start poll" at bounding box center [252, 147] width 451 height 254
click at [281, 273] on div "Setting up your live class Poll for secs No correct answer Start poll" at bounding box center [252, 147] width 451 height 254
click at [280, 273] on div "Setting up your live class Poll for secs No correct answer Start poll" at bounding box center [252, 147] width 451 height 254
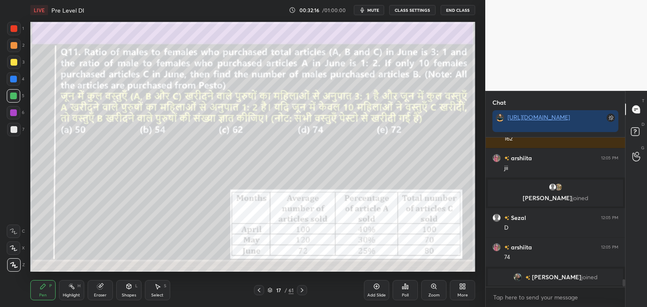
click at [280, 273] on div "Setting up your live class Poll for secs No correct answer Start poll" at bounding box center [252, 147] width 451 height 254
click at [299, 292] on icon at bounding box center [302, 290] width 7 height 7
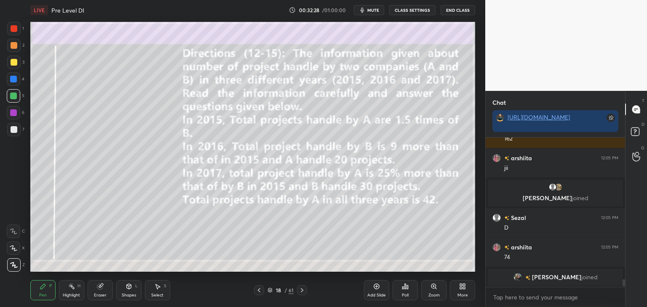
click at [303, 290] on icon at bounding box center [302, 290] width 7 height 7
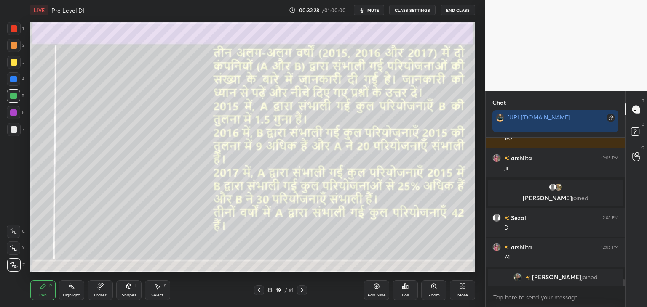
click at [304, 289] on icon at bounding box center [302, 290] width 7 height 7
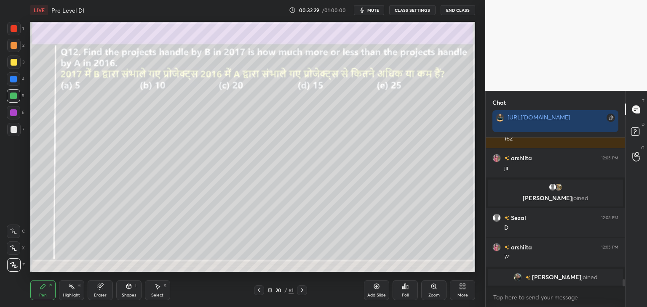
click at [260, 290] on icon at bounding box center [259, 290] width 7 height 7
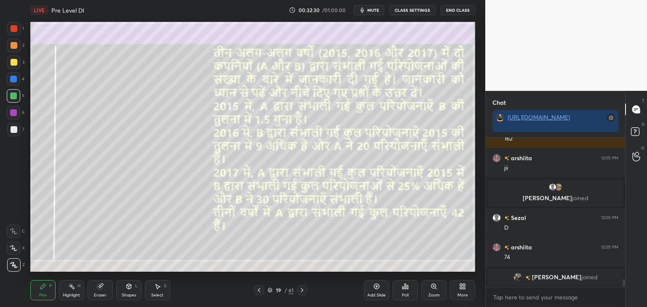
click at [266, 291] on div "19 / 61" at bounding box center [280, 291] width 53 height 10
click at [259, 291] on icon at bounding box center [259, 290] width 3 height 4
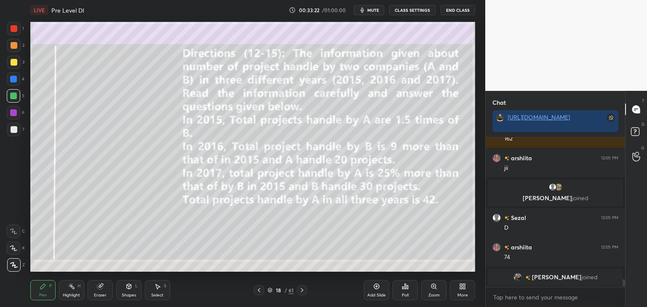
click at [100, 291] on div "Eraser" at bounding box center [100, 290] width 25 height 20
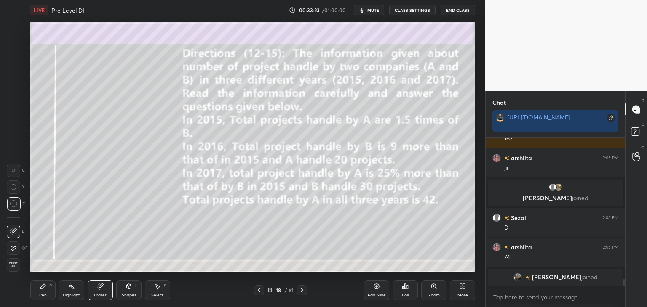
click at [15, 265] on span "Erase all" at bounding box center [13, 265] width 13 height 6
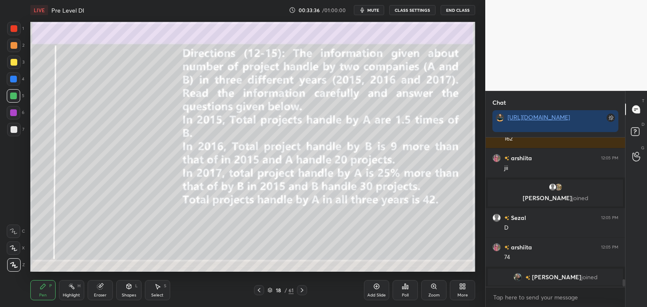
click at [121, 288] on div "Shapes L" at bounding box center [128, 290] width 25 height 20
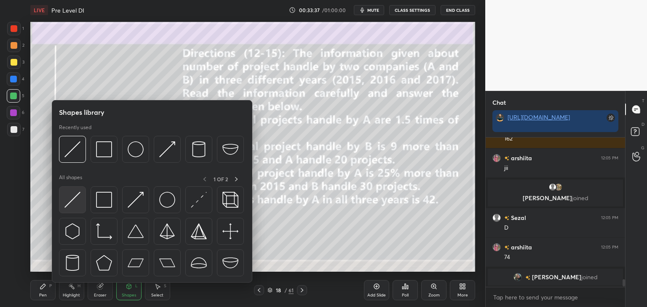
click at [72, 200] on img at bounding box center [72, 200] width 16 height 16
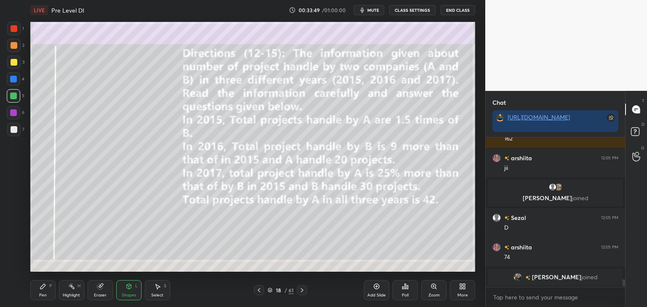
click at [17, 97] on div at bounding box center [13, 95] width 13 height 13
click at [34, 288] on div "Pen P" at bounding box center [42, 290] width 25 height 20
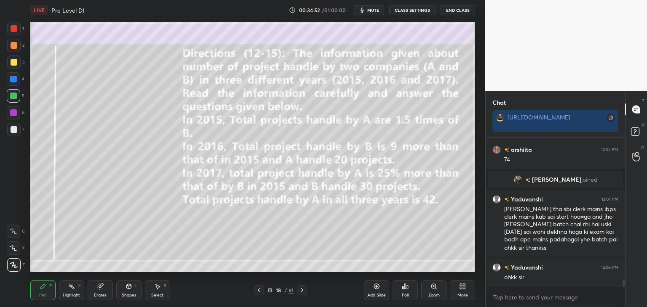
scroll to position [2958, 0]
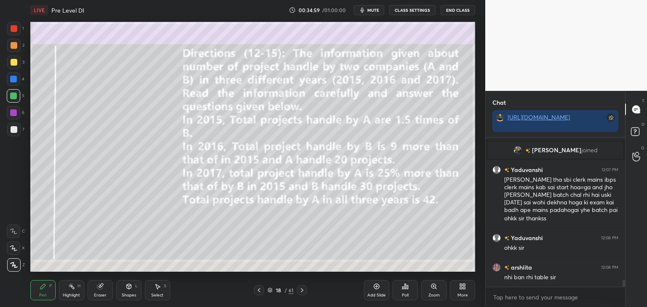
click at [12, 65] on div at bounding box center [14, 62] width 7 height 7
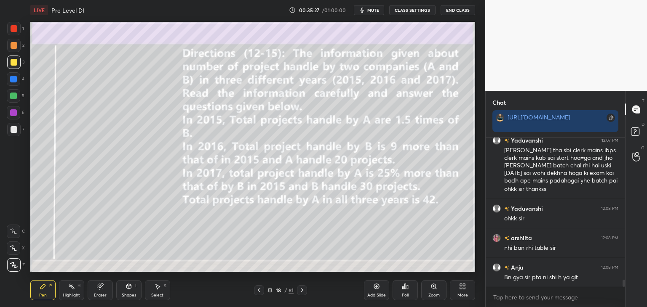
scroll to position [3008, 0]
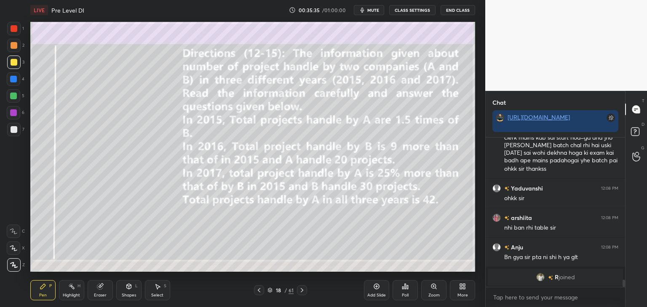
click at [12, 251] on icon at bounding box center [14, 249] width 8 height 6
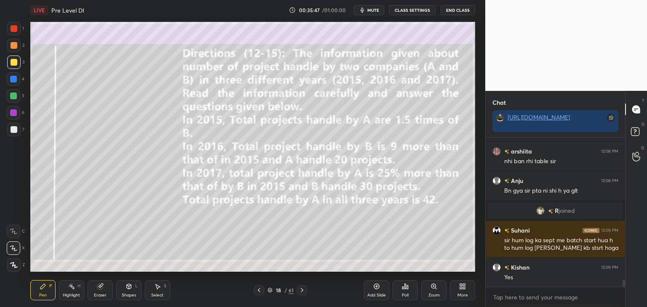
scroll to position [3070, 0]
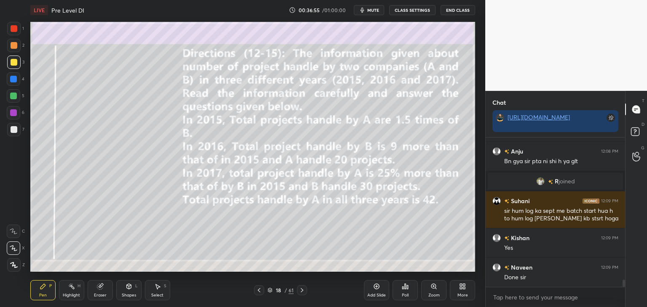
click at [12, 77] on div at bounding box center [13, 79] width 7 height 7
click at [160, 287] on icon at bounding box center [157, 286] width 7 height 7
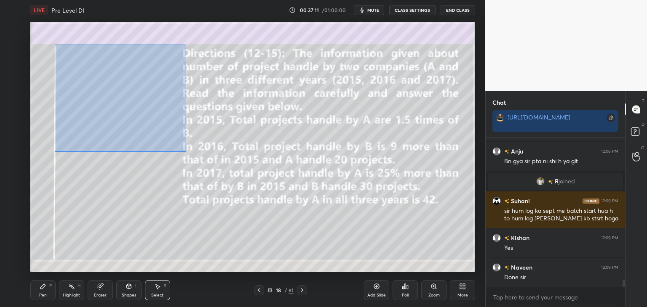
scroll to position [3090, 0]
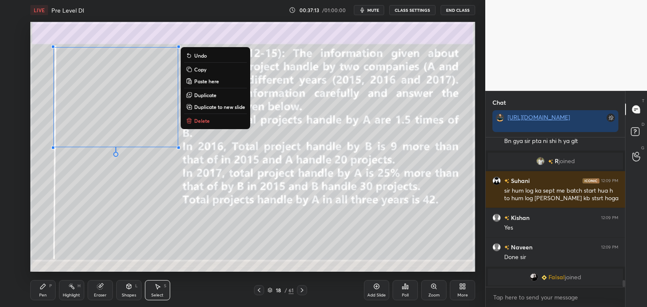
click at [203, 71] on p "Copy" at bounding box center [200, 69] width 12 height 7
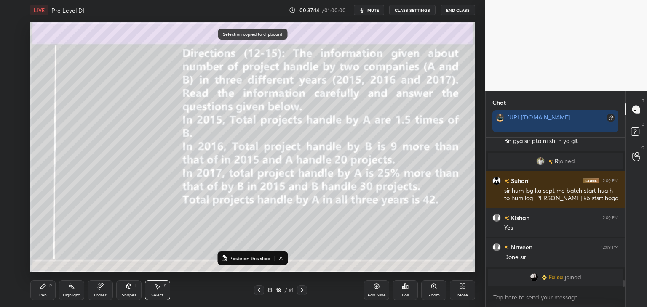
click at [305, 290] on icon at bounding box center [302, 290] width 7 height 7
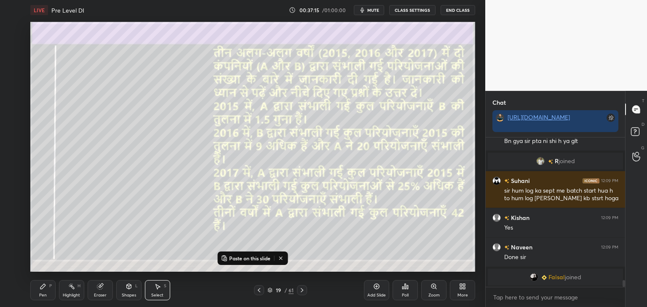
click at [303, 290] on icon at bounding box center [302, 290] width 7 height 7
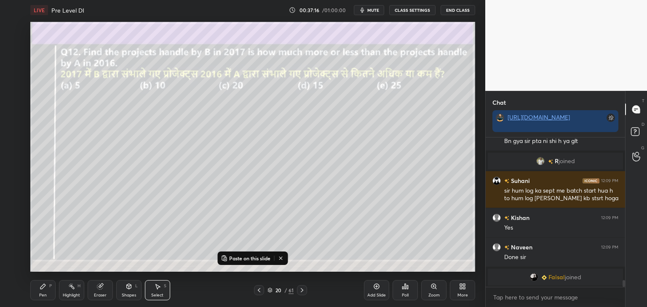
click at [260, 256] on p "Paste on this slide" at bounding box center [249, 258] width 41 height 7
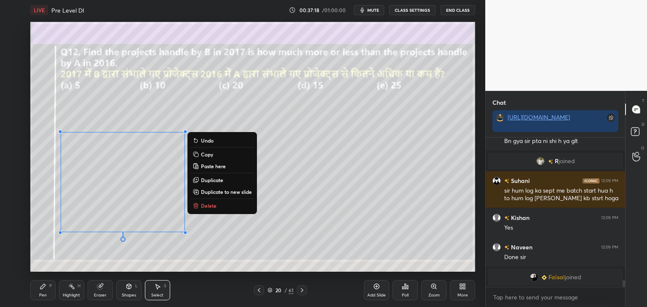
click at [111, 250] on div "0 ° Undo Copy Paste here Duplicate Duplicate to new slide Delete" at bounding box center [252, 147] width 445 height 250
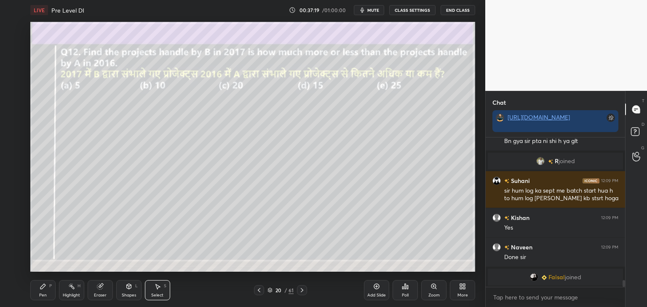
click at [47, 290] on div "Pen P" at bounding box center [42, 290] width 25 height 20
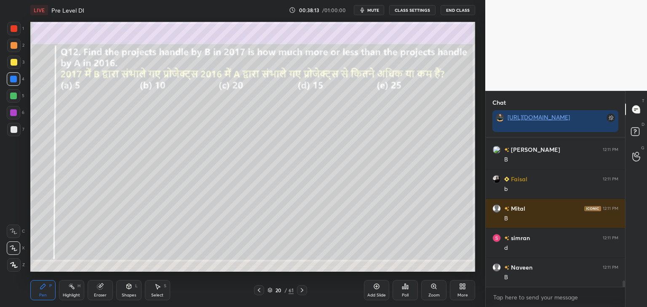
scroll to position [3361, 0]
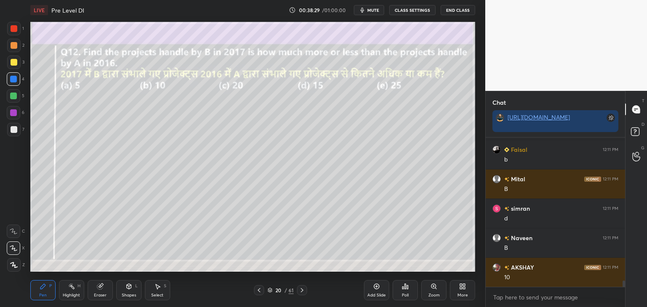
click at [303, 288] on icon at bounding box center [302, 290] width 7 height 7
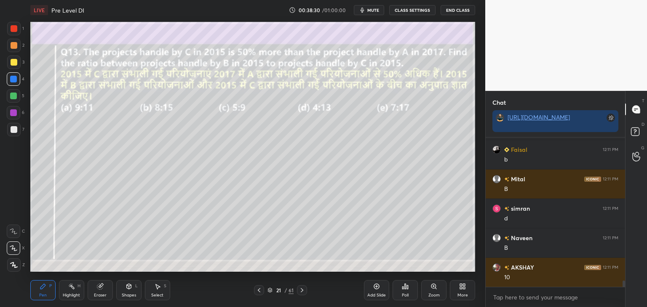
click at [255, 289] on div at bounding box center [259, 291] width 10 height 10
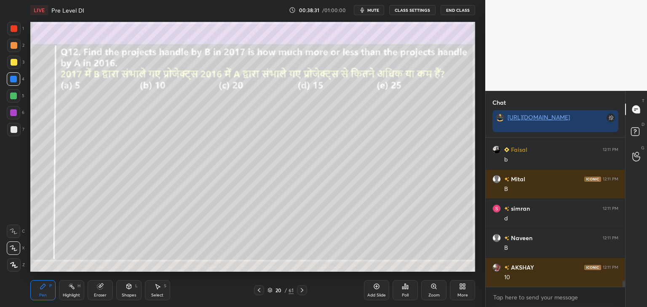
click at [151, 288] on div "Select S" at bounding box center [157, 290] width 25 height 20
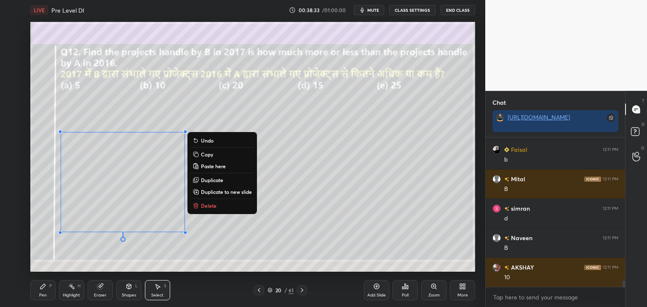
click at [211, 155] on p "Copy" at bounding box center [207, 154] width 12 height 7
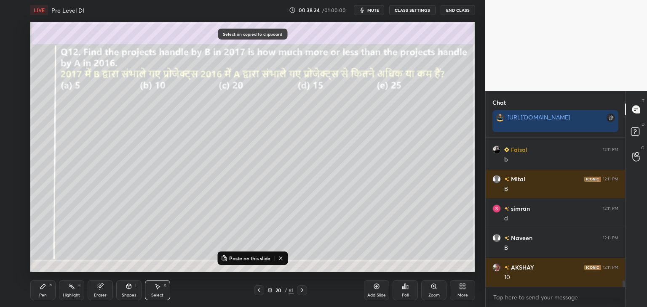
click at [301, 288] on icon at bounding box center [302, 290] width 7 height 7
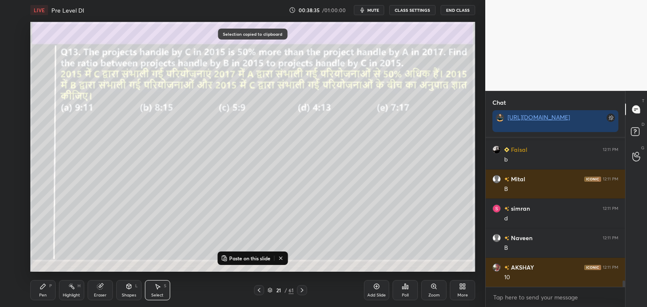
click at [248, 255] on p "Paste on this slide" at bounding box center [249, 258] width 41 height 7
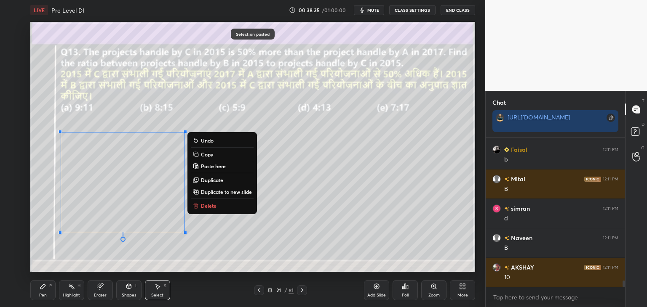
click at [308, 233] on div "0 ° Undo Copy Paste here Duplicate Duplicate to new slide Delete" at bounding box center [252, 147] width 445 height 250
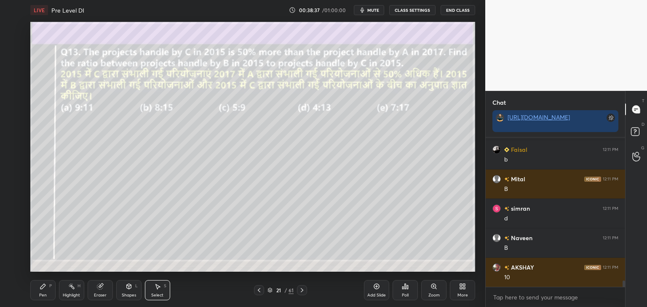
click at [46, 288] on icon at bounding box center [43, 286] width 7 height 7
click at [18, 29] on div at bounding box center [13, 28] width 13 height 13
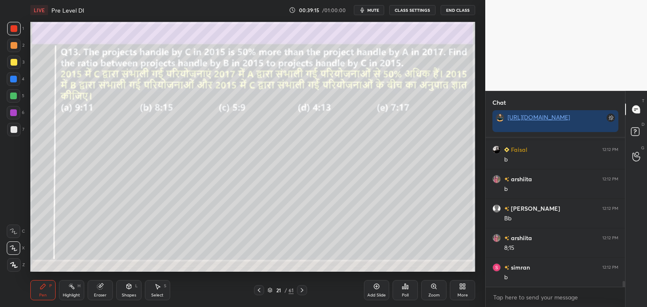
scroll to position [3567, 0]
click at [148, 288] on div "Select S" at bounding box center [157, 290] width 25 height 20
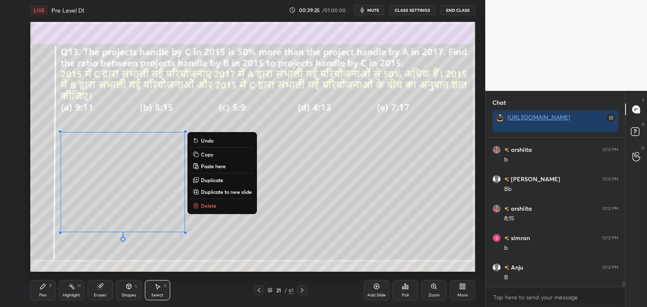
click at [213, 154] on p "Copy" at bounding box center [207, 154] width 12 height 7
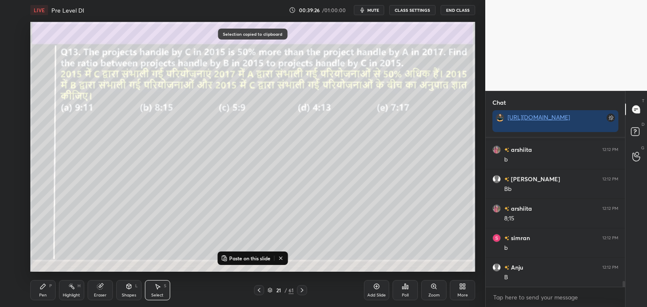
click at [302, 289] on icon at bounding box center [302, 290] width 3 height 4
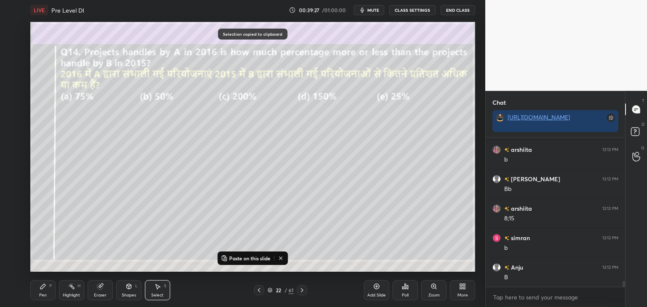
click at [259, 255] on p "Paste on this slide" at bounding box center [249, 258] width 41 height 7
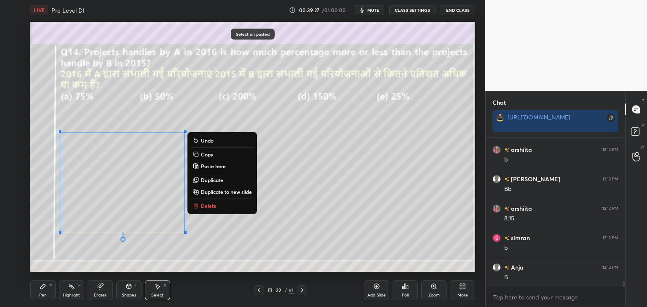
click at [274, 238] on div "0 ° Undo Copy Paste here Duplicate Duplicate to new slide Delete" at bounding box center [252, 147] width 445 height 250
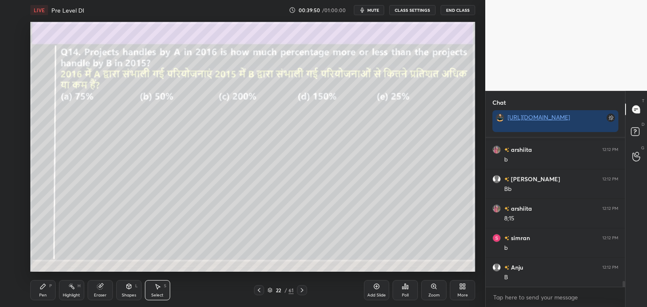
click at [47, 293] on div "Pen P" at bounding box center [42, 290] width 25 height 20
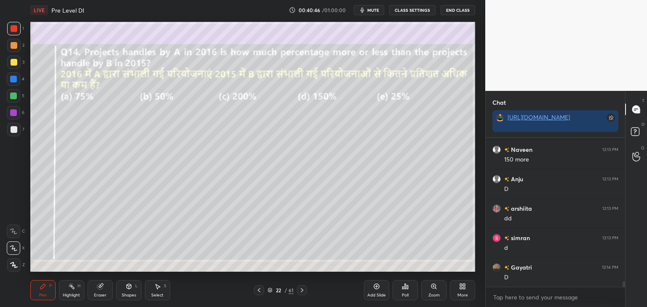
scroll to position [3862, 0]
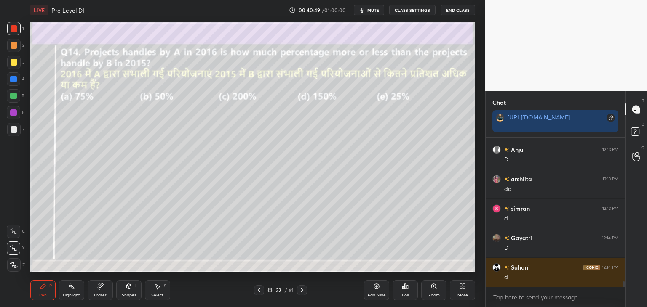
click at [155, 288] on icon at bounding box center [157, 286] width 7 height 7
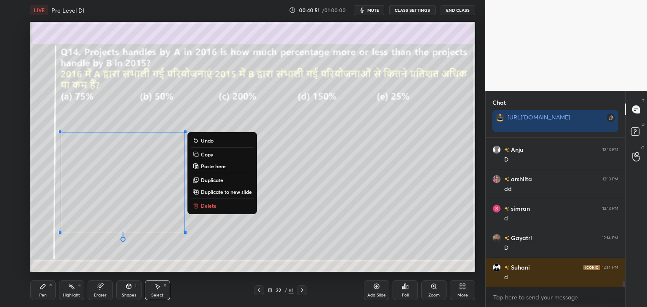
click at [214, 153] on button "Copy" at bounding box center [222, 155] width 63 height 10
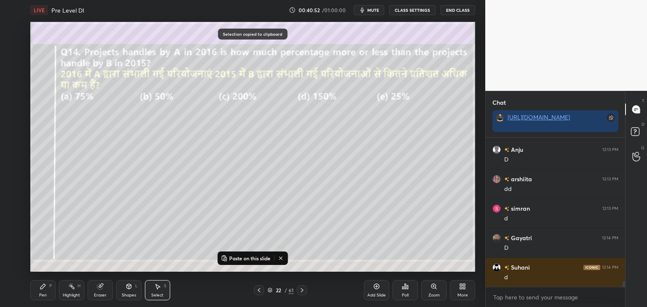
click at [299, 292] on icon at bounding box center [302, 290] width 7 height 7
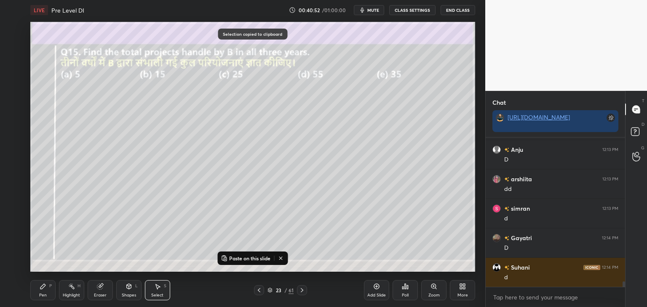
click at [253, 255] on button "Paste on this slide" at bounding box center [245, 259] width 53 height 10
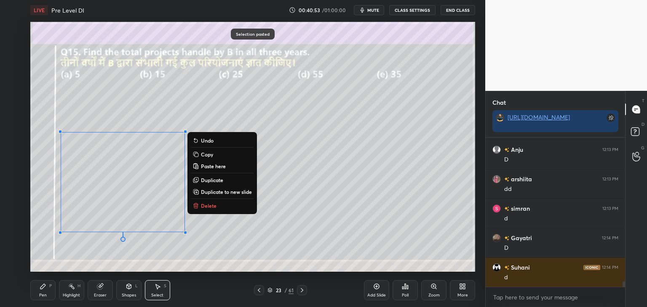
click at [315, 240] on div "0 ° Undo Copy Paste here Duplicate Duplicate to new slide Delete" at bounding box center [252, 147] width 445 height 250
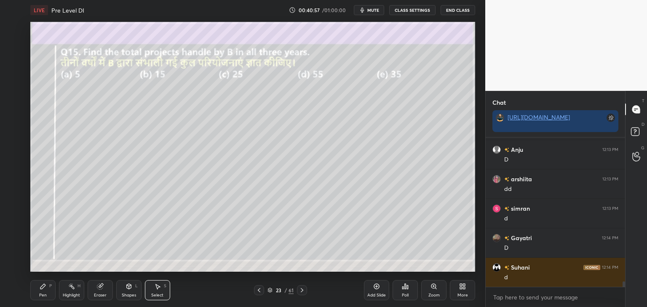
click at [48, 285] on div "Pen P" at bounding box center [42, 290] width 25 height 20
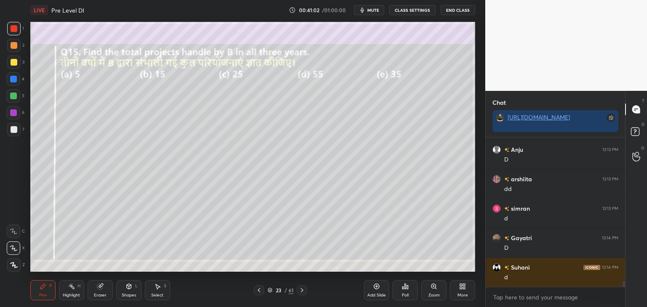
click at [299, 288] on icon at bounding box center [302, 290] width 7 height 7
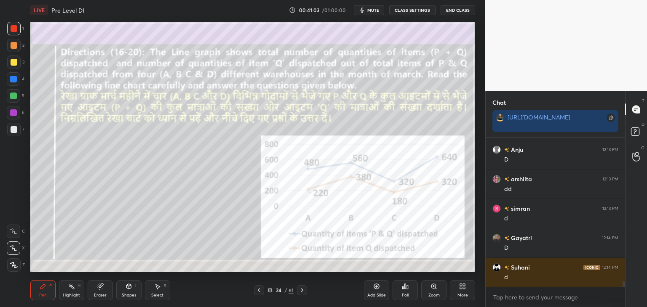
click at [257, 291] on icon at bounding box center [259, 290] width 7 height 7
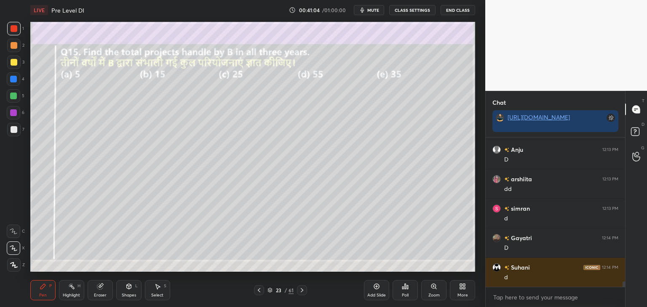
click at [303, 291] on icon at bounding box center [302, 290] width 7 height 7
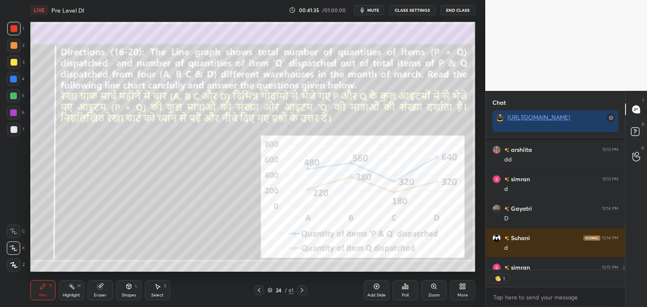
scroll to position [3938, 0]
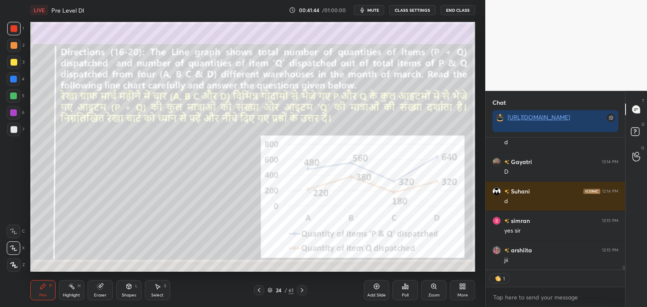
click at [302, 288] on icon at bounding box center [302, 290] width 7 height 7
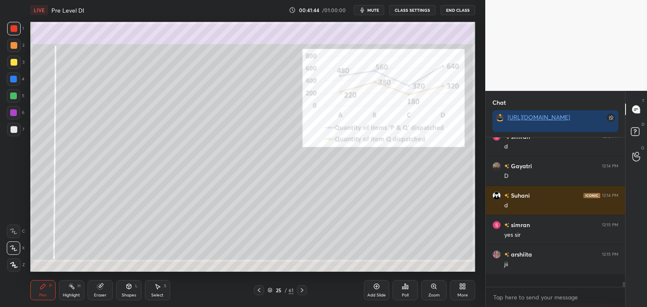
scroll to position [147, 137]
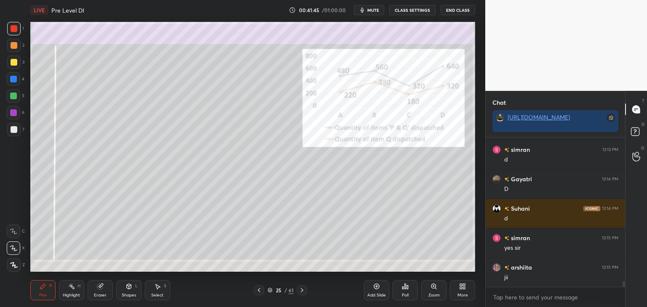
click at [300, 285] on div "Pen P Highlight H Eraser Shapes L Select S 25 / 61 Add Slide Poll Zoom More" at bounding box center [252, 291] width 445 height 34
click at [300, 292] on icon at bounding box center [302, 290] width 7 height 7
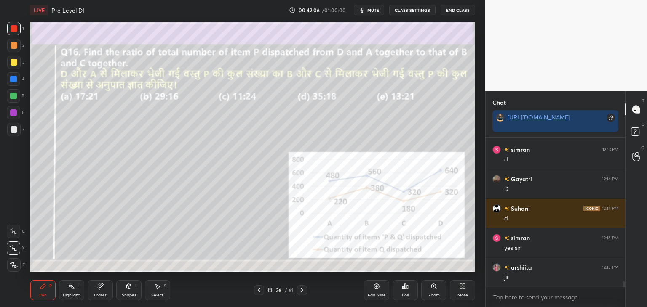
click at [97, 283] on div "Eraser" at bounding box center [100, 290] width 25 height 20
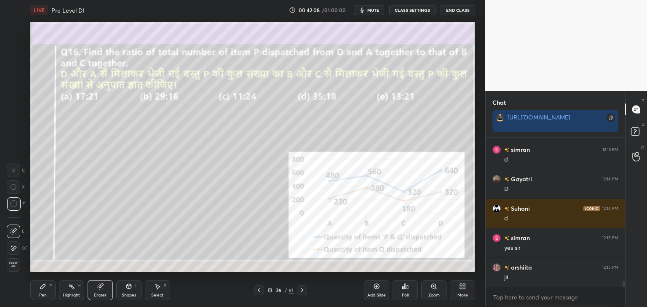
click at [43, 291] on div "Pen P" at bounding box center [42, 290] width 25 height 20
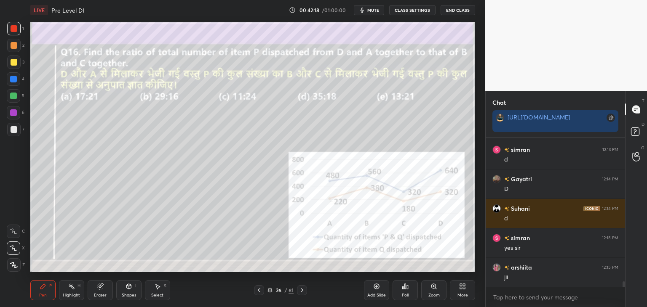
scroll to position [3950, 0]
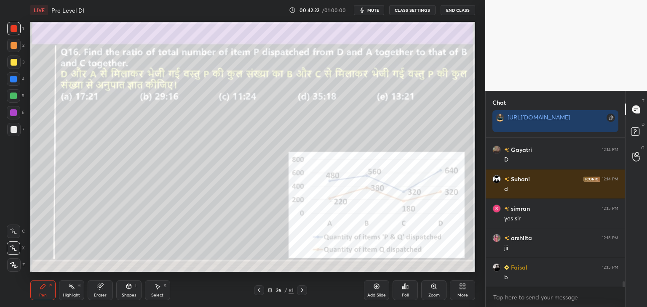
click at [123, 289] on div "Shapes L" at bounding box center [128, 290] width 25 height 20
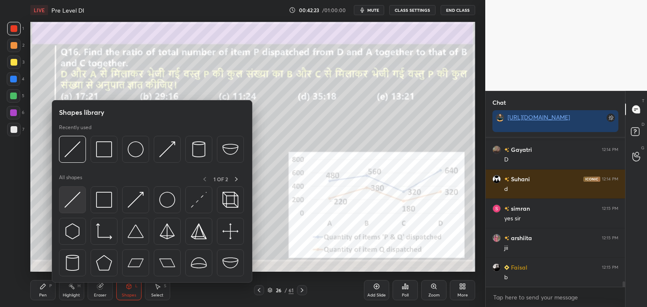
click at [72, 192] on img at bounding box center [72, 200] width 16 height 16
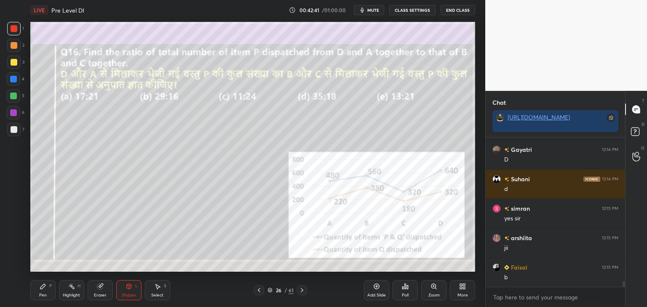
click at [15, 129] on div at bounding box center [14, 129] width 7 height 7
click at [14, 28] on div at bounding box center [14, 28] width 7 height 7
click at [46, 298] on div "Pen" at bounding box center [43, 296] width 8 height 4
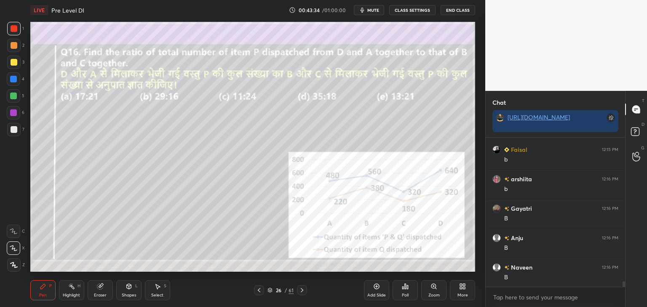
scroll to position [4098, 0]
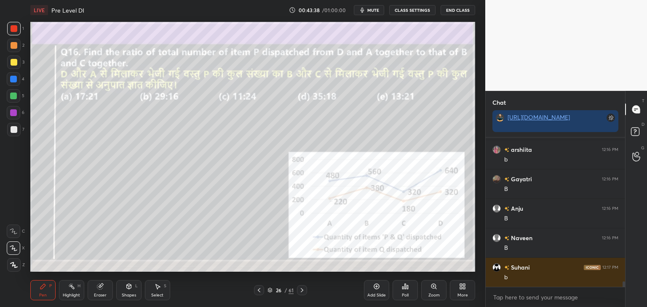
click at [157, 287] on icon at bounding box center [158, 287] width 5 height 5
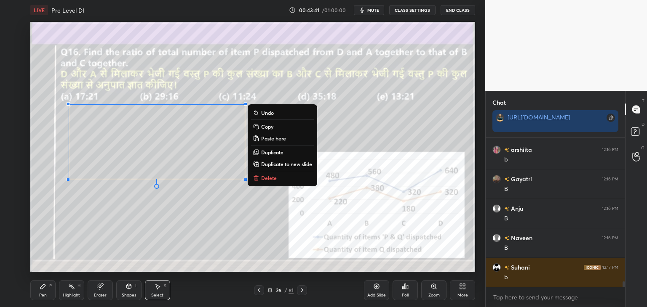
click at [268, 128] on p "Copy" at bounding box center [267, 126] width 12 height 7
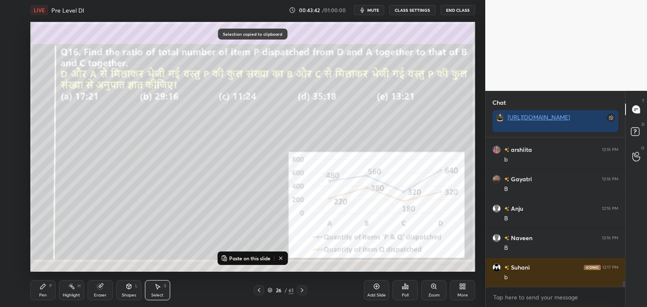
click at [302, 288] on icon at bounding box center [302, 290] width 7 height 7
click at [251, 255] on button "Paste on this slide" at bounding box center [245, 259] width 53 height 10
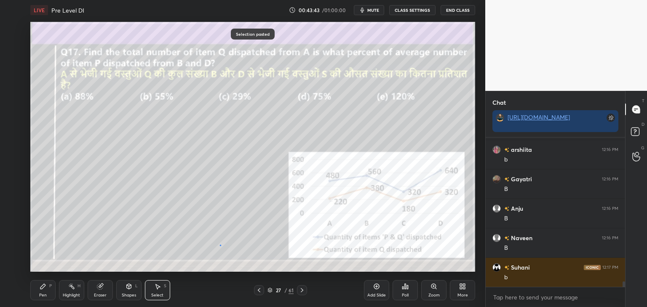
click at [221, 246] on div "0 ° Undo Copy Paste here Duplicate Duplicate to new slide Delete" at bounding box center [252, 147] width 445 height 250
click at [46, 291] on div "Pen P" at bounding box center [42, 290] width 25 height 20
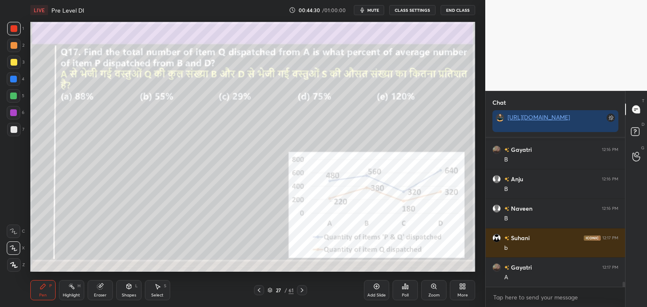
scroll to position [4157, 0]
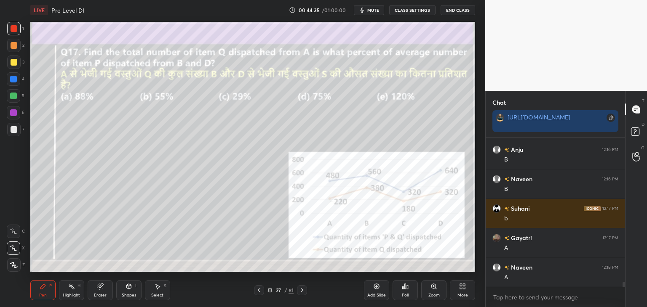
click at [157, 289] on icon at bounding box center [158, 287] width 5 height 5
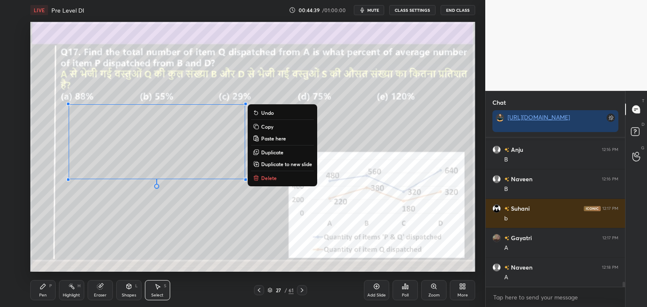
click at [274, 130] on button "Copy" at bounding box center [282, 127] width 63 height 10
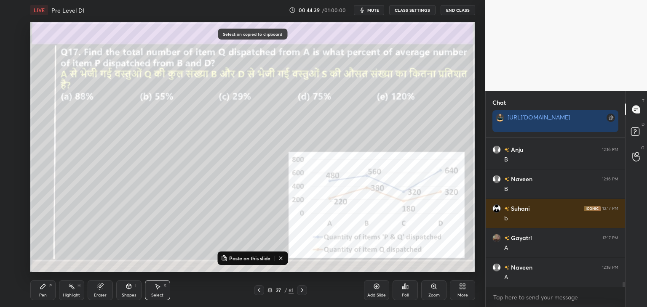
click at [299, 293] on icon at bounding box center [302, 290] width 7 height 7
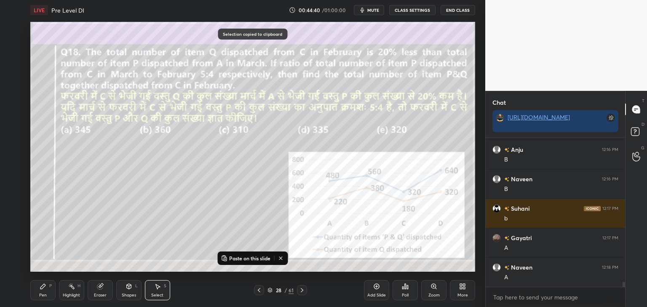
click at [255, 258] on p "Paste on this slide" at bounding box center [249, 258] width 41 height 7
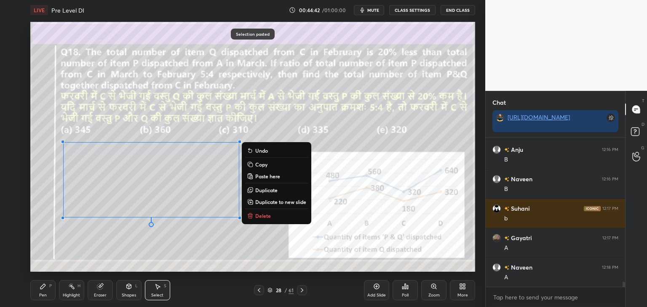
click at [133, 232] on div "0 ° Undo Copy Paste here Duplicate Duplicate to new slide Delete" at bounding box center [252, 147] width 445 height 250
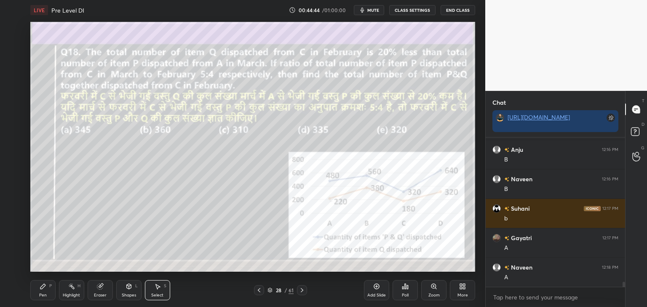
click at [43, 288] on icon at bounding box center [43, 286] width 7 height 7
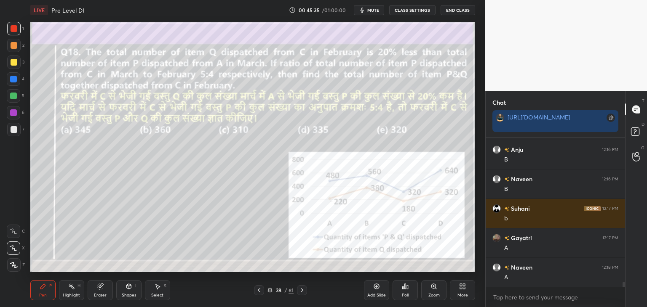
click at [259, 292] on icon at bounding box center [259, 290] width 7 height 7
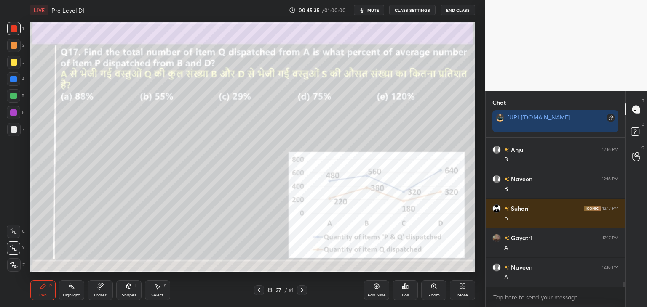
click at [259, 294] on icon at bounding box center [259, 290] width 7 height 7
click at [259, 295] on div at bounding box center [259, 291] width 10 height 10
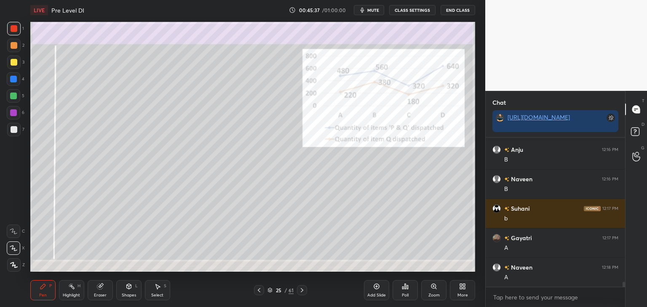
click at [259, 291] on icon at bounding box center [259, 290] width 7 height 7
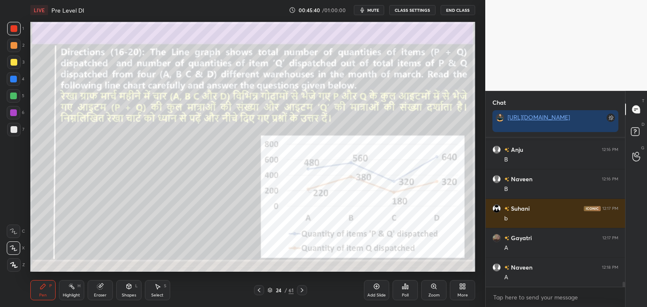
scroll to position [4186, 0]
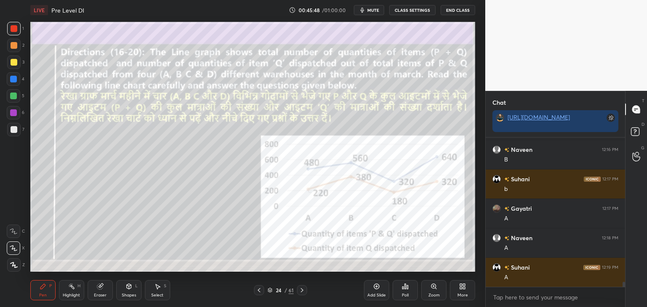
click at [301, 289] on icon at bounding box center [302, 290] width 3 height 4
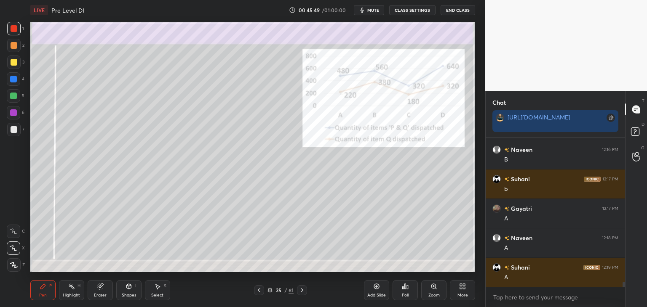
click at [300, 287] on icon at bounding box center [302, 290] width 7 height 7
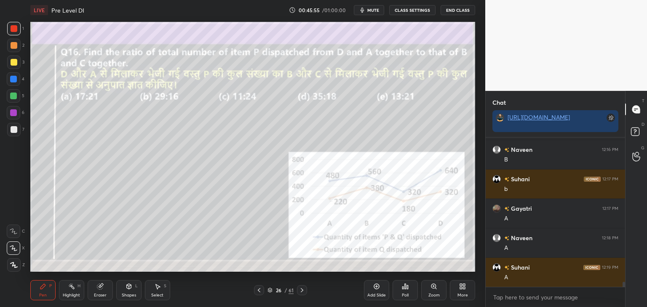
click at [304, 288] on icon at bounding box center [302, 290] width 7 height 7
click at [304, 291] on icon at bounding box center [302, 290] width 7 height 7
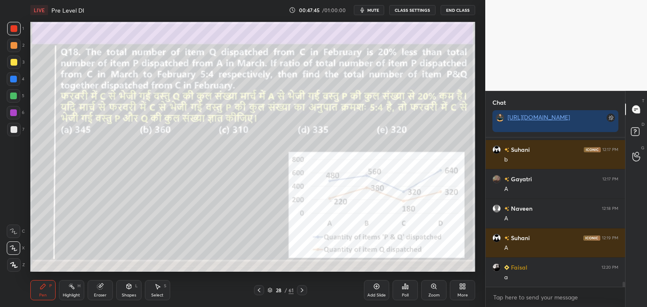
scroll to position [4245, 0]
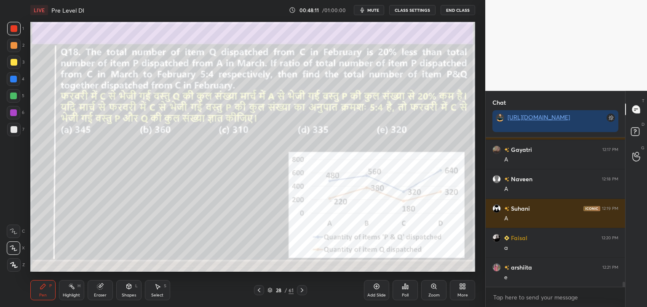
click at [155, 292] on div "Select S" at bounding box center [157, 290] width 25 height 20
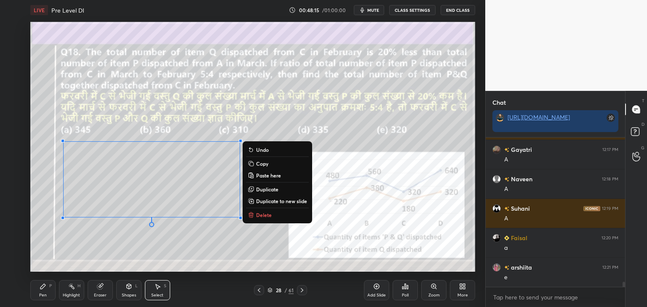
click at [264, 165] on p "Copy" at bounding box center [262, 163] width 12 height 7
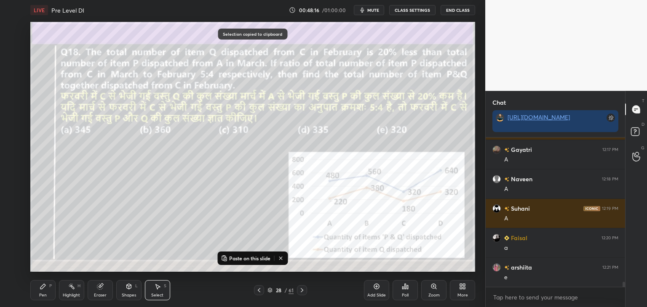
click at [302, 289] on icon at bounding box center [302, 290] width 7 height 7
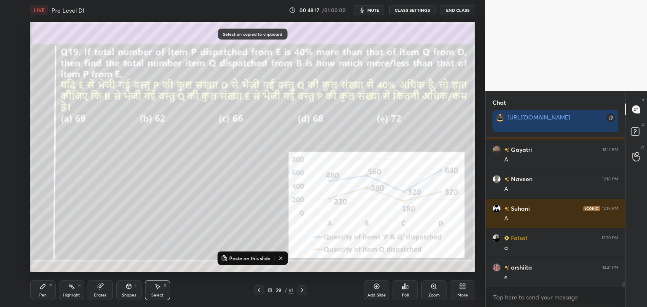
click at [247, 256] on p "Paste on this slide" at bounding box center [249, 258] width 41 height 7
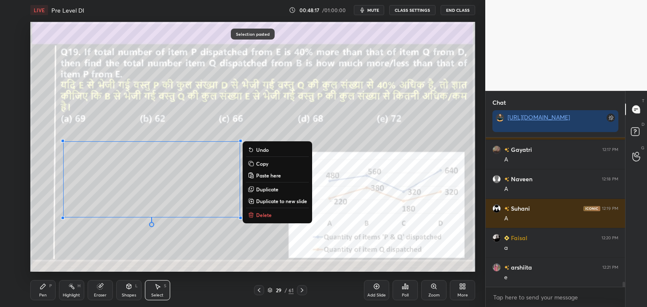
click at [204, 252] on div "0 ° Undo Copy Paste here Duplicate Duplicate to new slide Delete" at bounding box center [252, 147] width 445 height 250
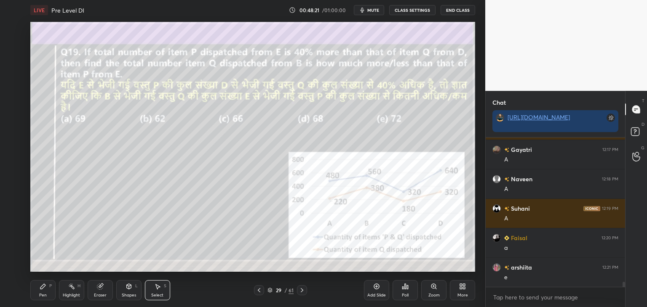
click at [46, 287] on icon at bounding box center [43, 286] width 7 height 7
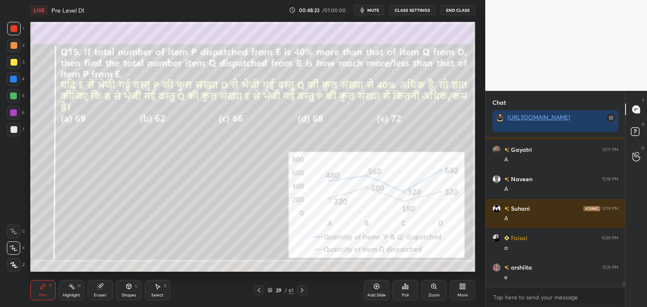
click at [15, 80] on div at bounding box center [13, 79] width 7 height 7
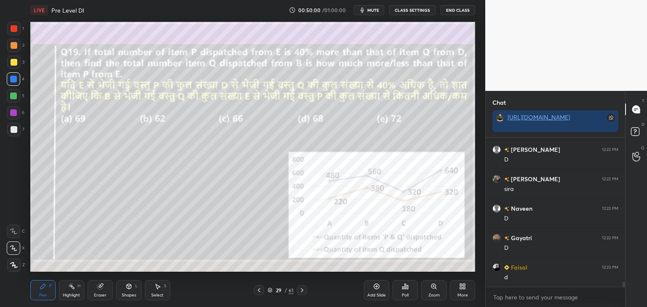
scroll to position [4422, 0]
click at [155, 289] on icon at bounding box center [157, 286] width 7 height 7
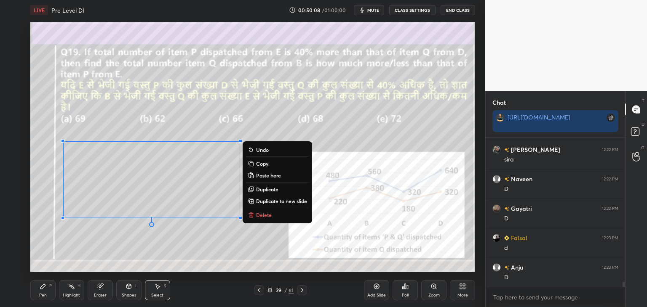
click at [267, 164] on p "Copy" at bounding box center [262, 163] width 12 height 7
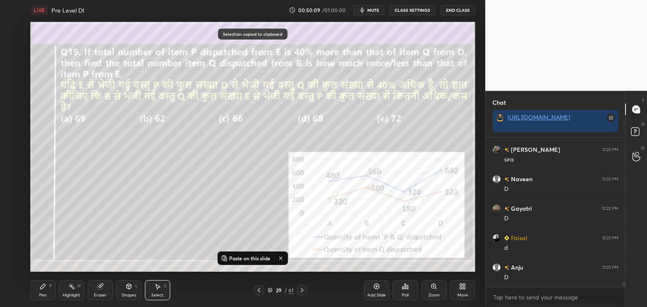
click at [299, 291] on icon at bounding box center [302, 290] width 7 height 7
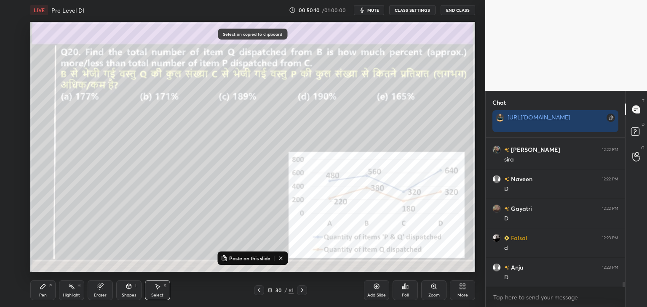
click at [242, 262] on p "Paste on this slide" at bounding box center [249, 258] width 41 height 7
click at [207, 265] on div "0 ° Undo Copy Paste here Duplicate Duplicate to new slide Delete" at bounding box center [252, 147] width 445 height 250
click at [45, 294] on div "Pen" at bounding box center [43, 296] width 8 height 4
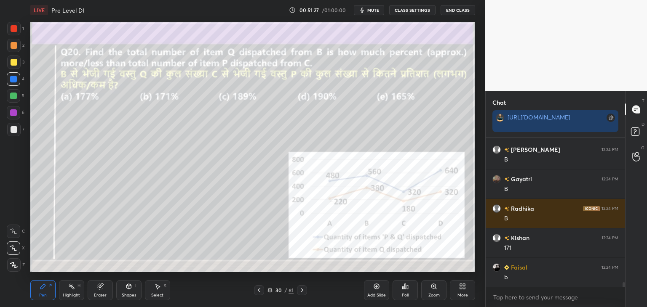
scroll to position [4658, 0]
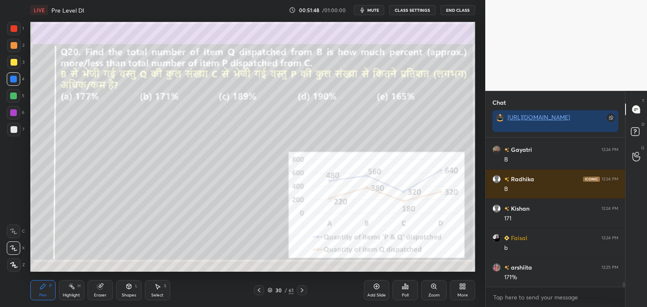
click at [304, 290] on icon at bounding box center [302, 290] width 7 height 7
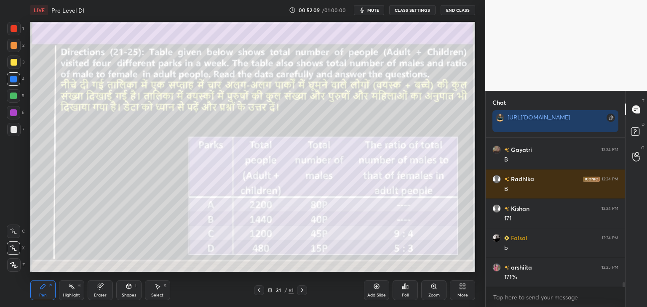
click at [15, 31] on div at bounding box center [14, 28] width 7 height 7
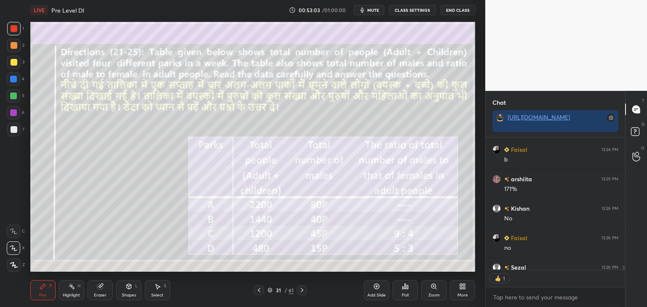
scroll to position [3, 3]
click at [304, 288] on icon at bounding box center [302, 290] width 7 height 7
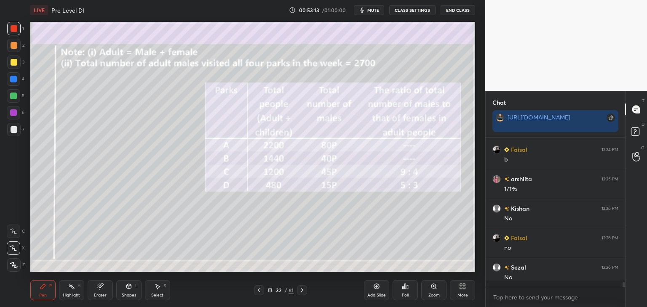
scroll to position [4746, 0]
click at [257, 288] on icon at bounding box center [259, 290] width 7 height 7
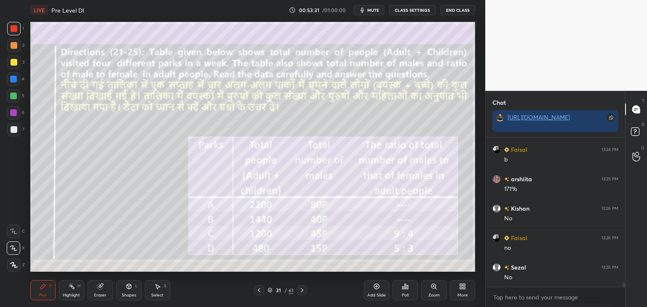
click at [302, 292] on icon at bounding box center [302, 290] width 7 height 7
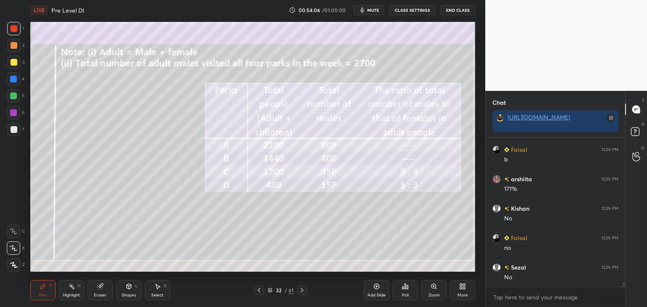
scroll to position [4776, 0]
click at [126, 288] on icon at bounding box center [128, 286] width 7 height 7
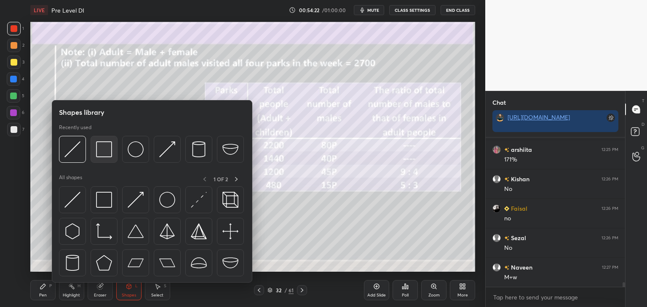
click at [101, 146] on img at bounding box center [104, 150] width 16 height 16
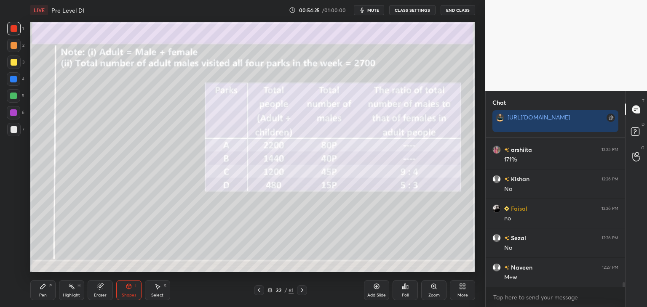
click at [40, 291] on div "Pen P" at bounding box center [42, 290] width 25 height 20
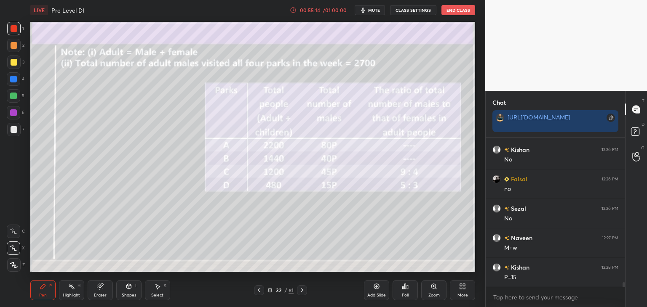
click at [304, 288] on icon at bounding box center [302, 290] width 7 height 7
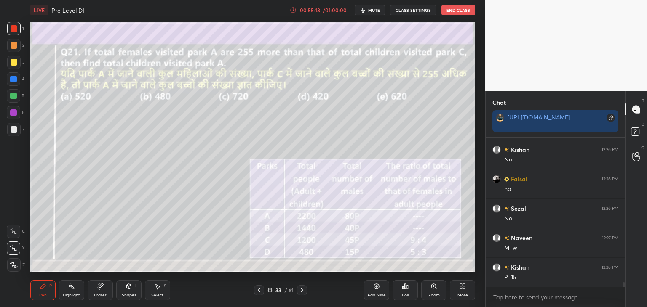
click at [14, 128] on div at bounding box center [14, 129] width 7 height 7
click at [13, 28] on div at bounding box center [14, 28] width 7 height 7
click at [15, 130] on div at bounding box center [14, 129] width 7 height 7
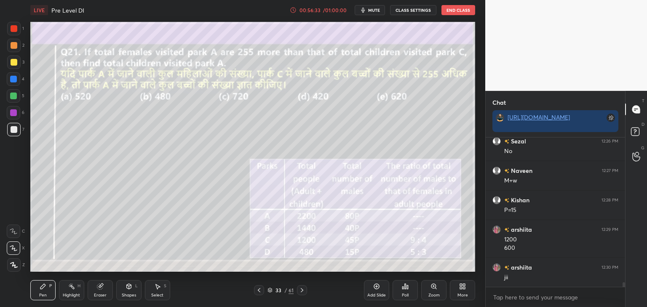
scroll to position [3, 3]
type textarea "x"
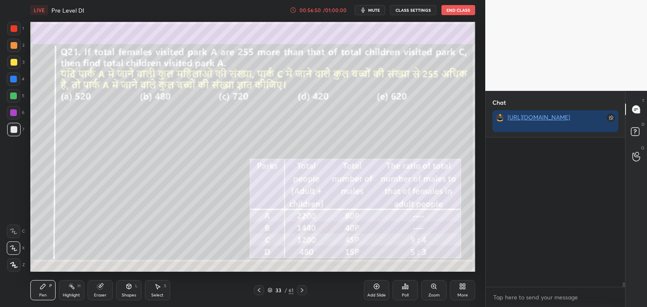
scroll to position [167, 137]
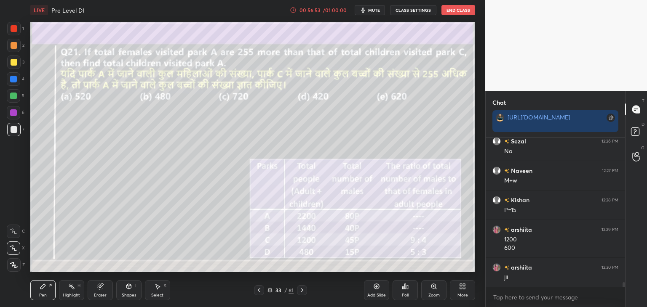
click at [17, 81] on div at bounding box center [13, 78] width 13 height 13
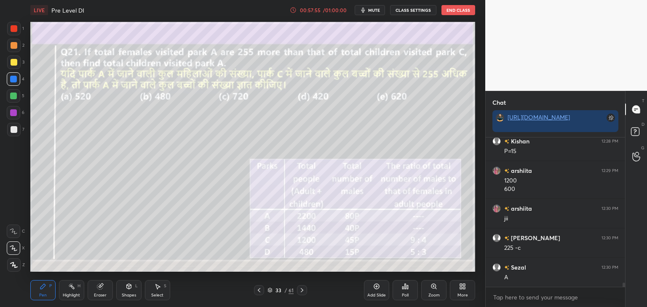
scroll to position [4961, 0]
click at [156, 291] on div "Select S" at bounding box center [157, 290] width 25 height 20
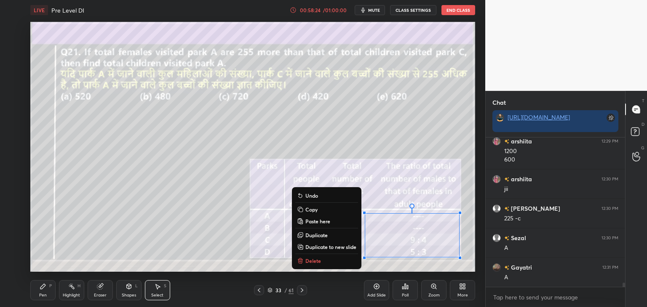
scroll to position [4981, 0]
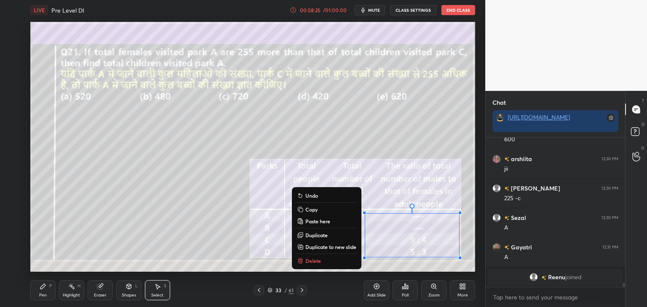
click at [315, 210] on p "Copy" at bounding box center [311, 209] width 12 height 7
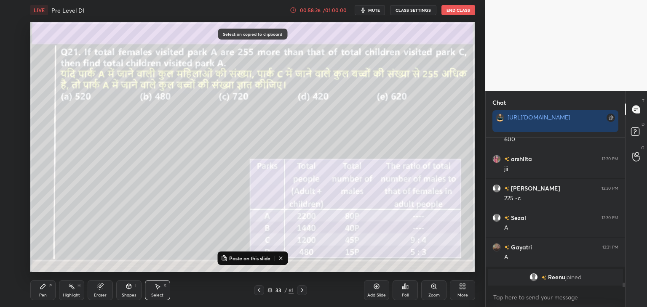
click at [302, 293] on icon at bounding box center [302, 290] width 7 height 7
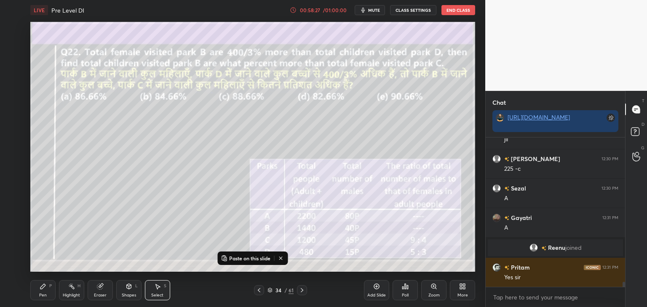
click at [259, 255] on p "Paste on this slide" at bounding box center [249, 258] width 41 height 7
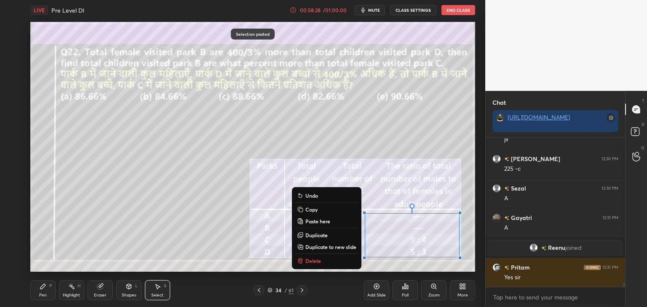
scroll to position [4473, 0]
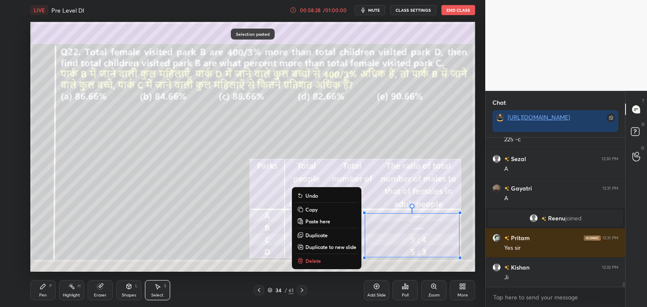
click at [162, 246] on div "0 ° Undo Copy Paste here Duplicate Duplicate to new slide Delete" at bounding box center [252, 147] width 445 height 250
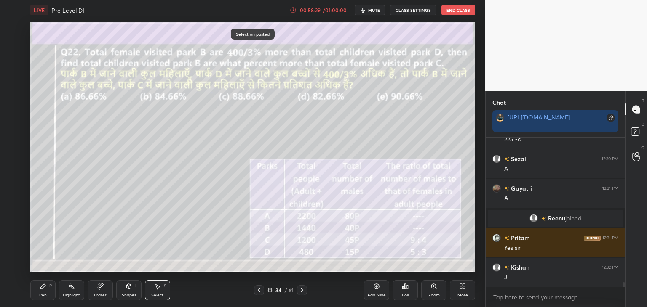
scroll to position [4503, 0]
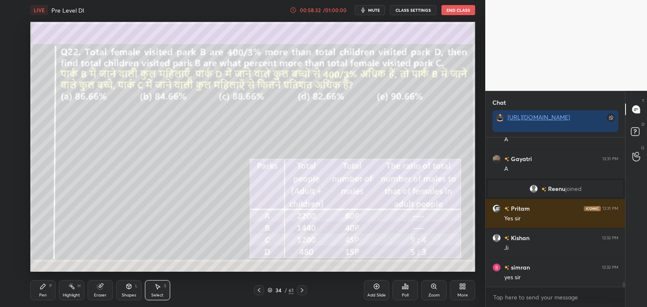
click at [46, 292] on div "Pen P" at bounding box center [42, 290] width 25 height 20
click at [325, 11] on div "/ 01:00:00" at bounding box center [335, 10] width 26 height 5
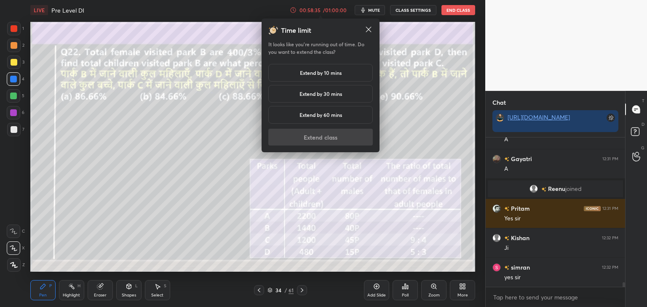
click at [310, 75] on h5 "Extend by 10 mins" at bounding box center [321, 73] width 42 height 8
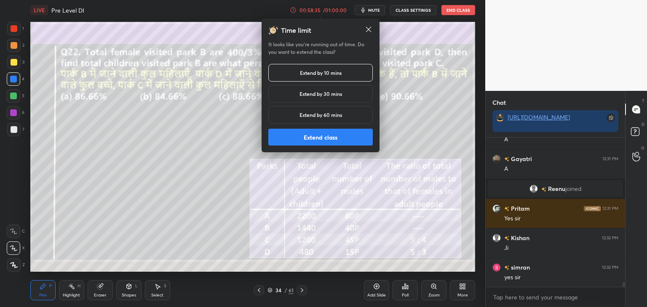
click at [317, 142] on button "Extend class" at bounding box center [320, 137] width 104 height 17
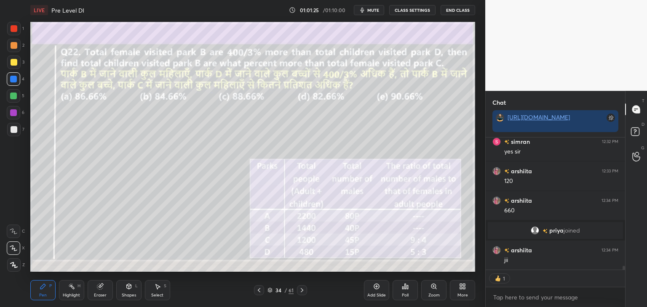
scroll to position [4578, 0]
click at [300, 293] on icon at bounding box center [302, 290] width 7 height 7
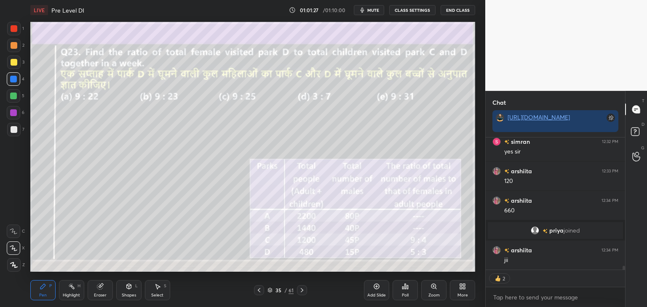
click at [300, 290] on icon at bounding box center [302, 290] width 7 height 7
click at [255, 292] on div at bounding box center [259, 291] width 10 height 10
click at [301, 293] on icon at bounding box center [302, 290] width 7 height 7
click at [302, 292] on icon at bounding box center [302, 290] width 3 height 4
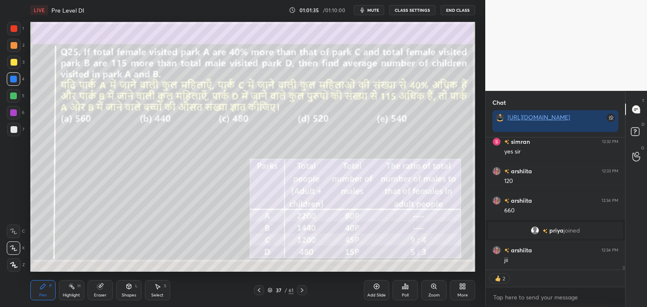
scroll to position [147, 137]
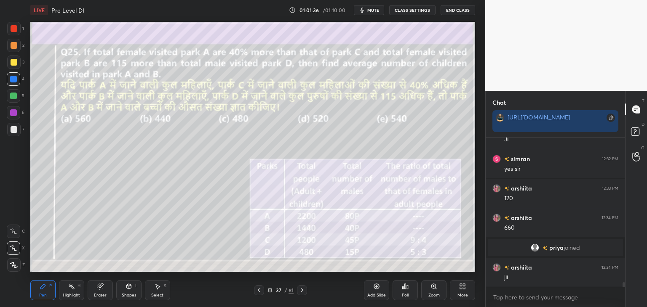
click at [257, 292] on icon at bounding box center [259, 290] width 7 height 7
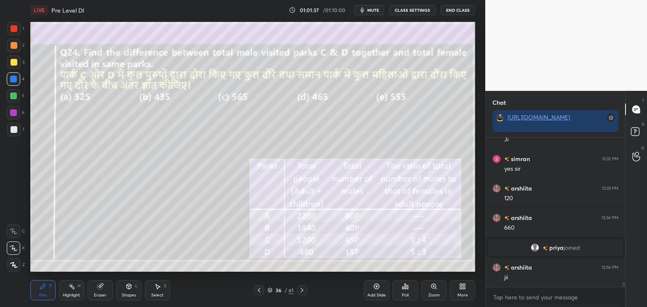
click at [259, 291] on icon at bounding box center [259, 290] width 7 height 7
click at [261, 290] on icon at bounding box center [259, 290] width 7 height 7
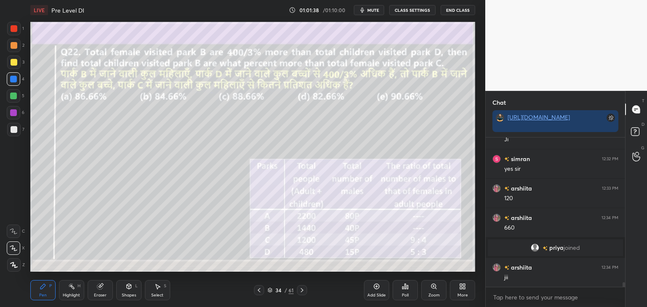
scroll to position [4590, 0]
click at [302, 287] on icon at bounding box center [302, 290] width 7 height 7
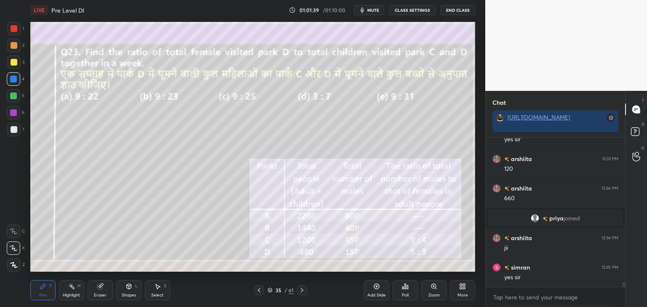
click at [302, 288] on icon at bounding box center [302, 290] width 7 height 7
click at [300, 287] on icon at bounding box center [302, 290] width 7 height 7
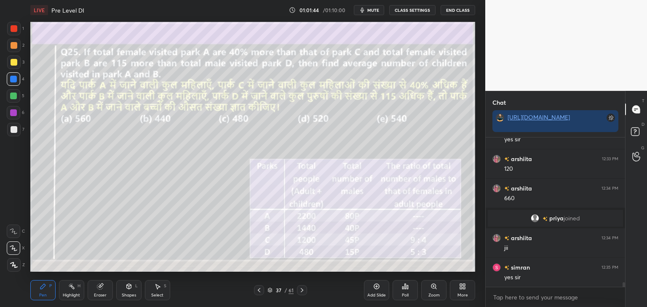
click at [13, 29] on div at bounding box center [14, 28] width 7 height 7
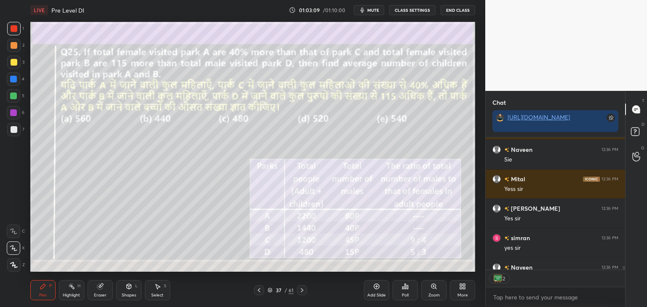
scroll to position [3, 3]
click at [457, 11] on button "End Class" at bounding box center [458, 10] width 35 height 10
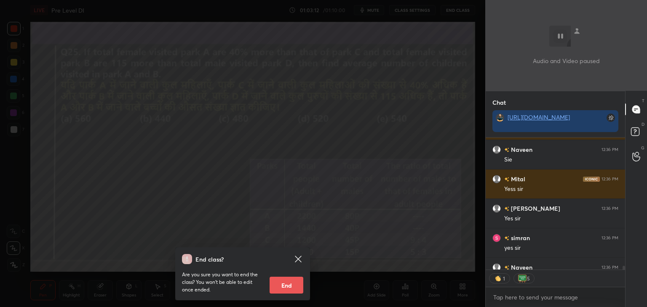
click at [286, 287] on button "End" at bounding box center [287, 285] width 34 height 17
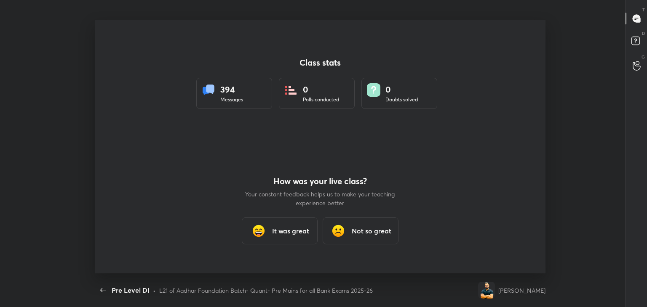
scroll to position [0, 0]
click at [295, 231] on h3 "It was great" at bounding box center [290, 231] width 37 height 10
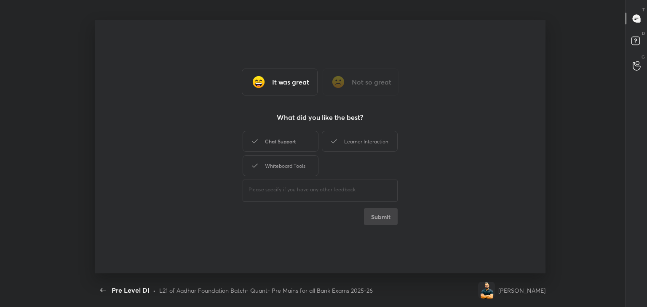
click at [303, 140] on div "Chat Support" at bounding box center [281, 141] width 76 height 21
click at [333, 139] on icon at bounding box center [334, 141] width 10 height 10
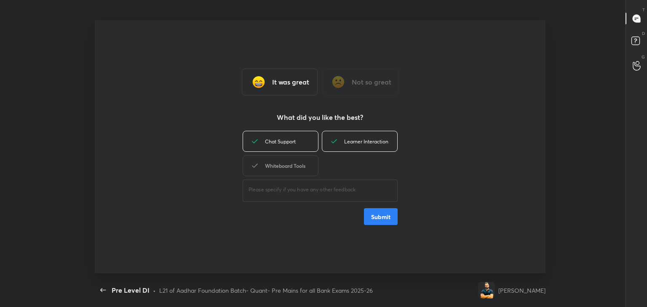
click at [294, 171] on div "Whiteboard Tools" at bounding box center [281, 165] width 76 height 21
click at [377, 215] on button "Submit" at bounding box center [381, 216] width 34 height 17
